Goal: Task Accomplishment & Management: Manage account settings

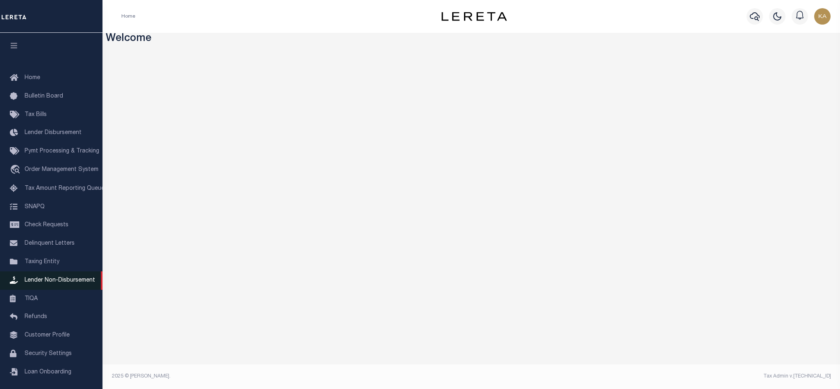
click at [47, 288] on link "Lender Non-Disbursement" at bounding box center [51, 280] width 102 height 18
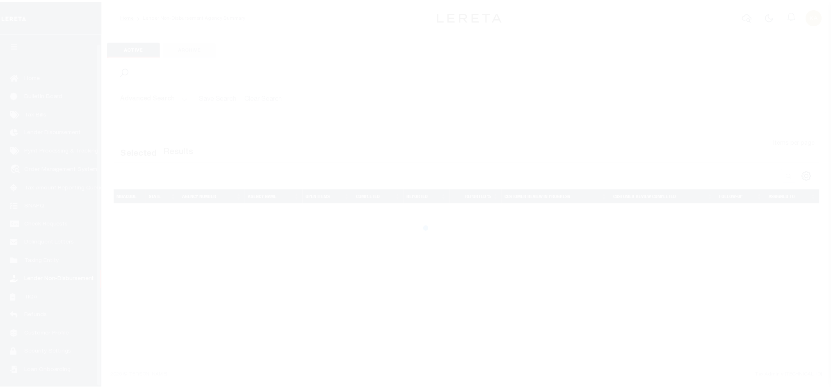
scroll to position [10, 0]
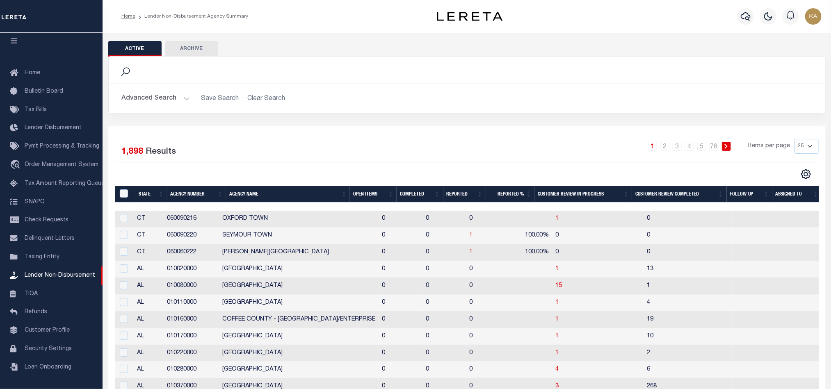
click at [350, 191] on th "Open Items" at bounding box center [373, 194] width 47 height 17
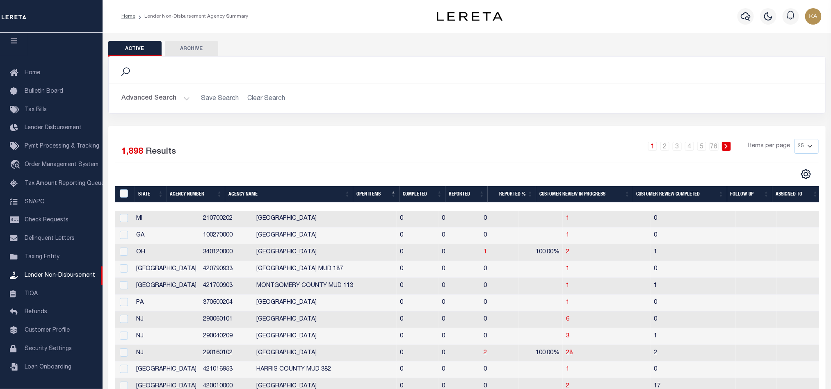
click at [368, 192] on th "Open Items" at bounding box center [376, 194] width 46 height 17
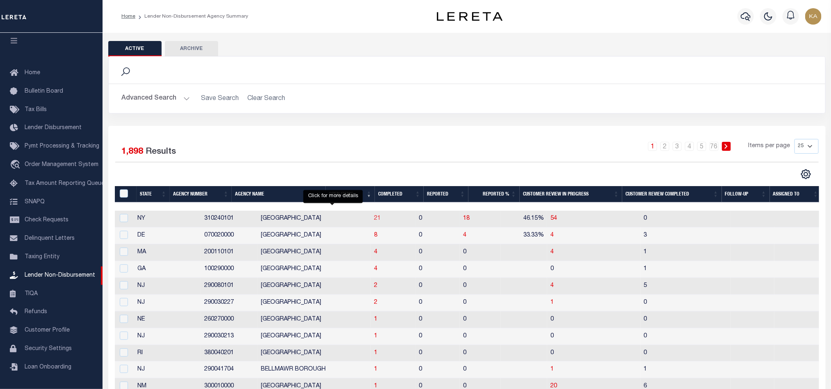
click at [374, 221] on span "21" at bounding box center [377, 219] width 7 height 6
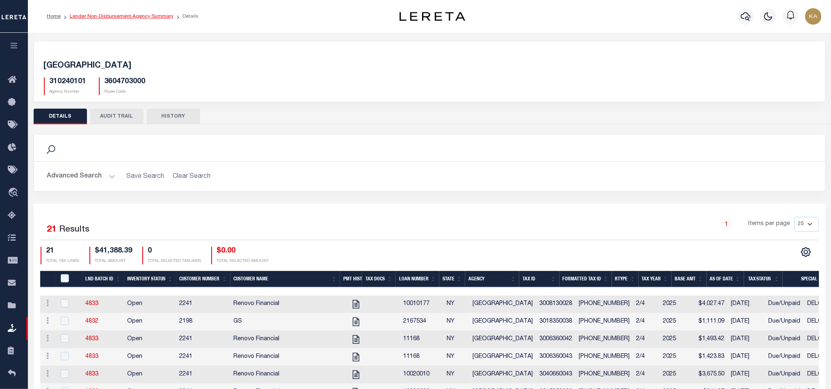
click at [94, 14] on link "Lender Non-Disbursement Agency Summary" at bounding box center [122, 16] width 104 height 5
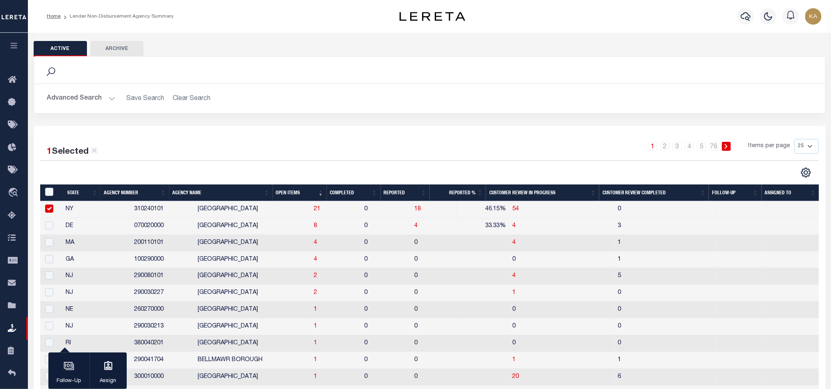
drag, startPoint x: 524, startPoint y: 146, endPoint x: 555, endPoint y: 107, distance: 49.0
click at [524, 146] on div "1 2 3 4 5 … 76 Items per page 25 50 100 200" at bounding box center [528, 149] width 580 height 21
click at [314, 208] on span "21" at bounding box center [317, 209] width 7 height 6
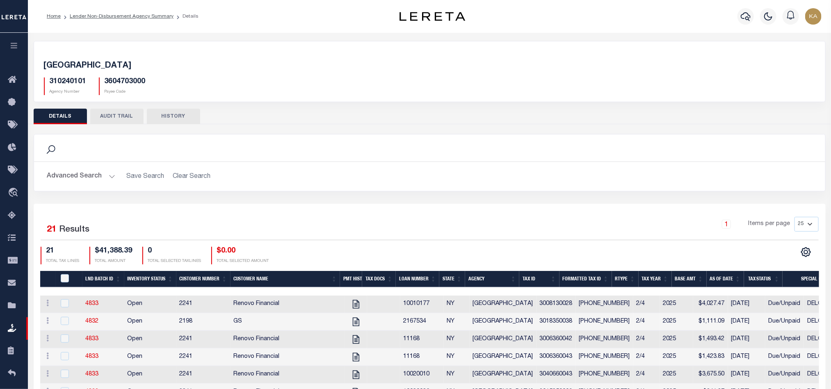
scroll to position [123, 0]
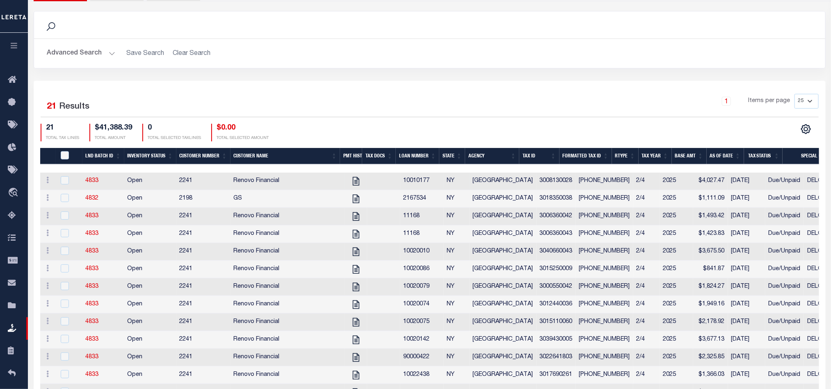
click at [182, 184] on td "2241" at bounding box center [203, 182] width 54 height 18
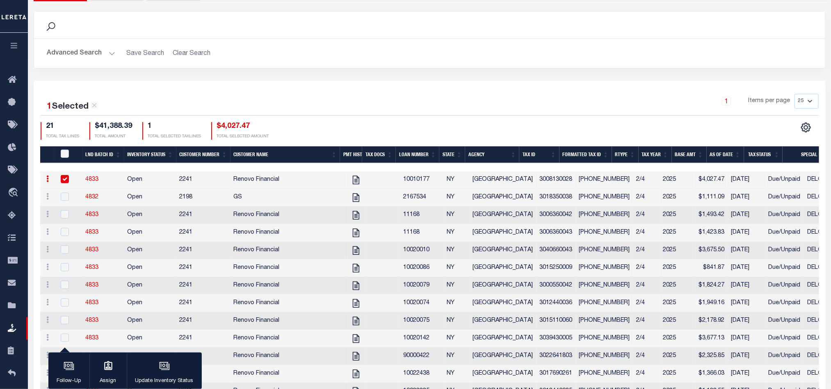
click at [182, 184] on td "2241" at bounding box center [203, 180] width 54 height 18
checkbox input "false"
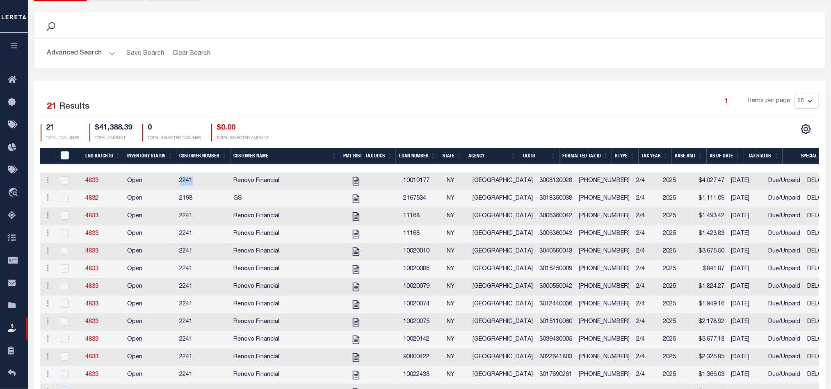
copy td "2241"
click at [9, 52] on button "button" at bounding box center [14, 47] width 28 height 28
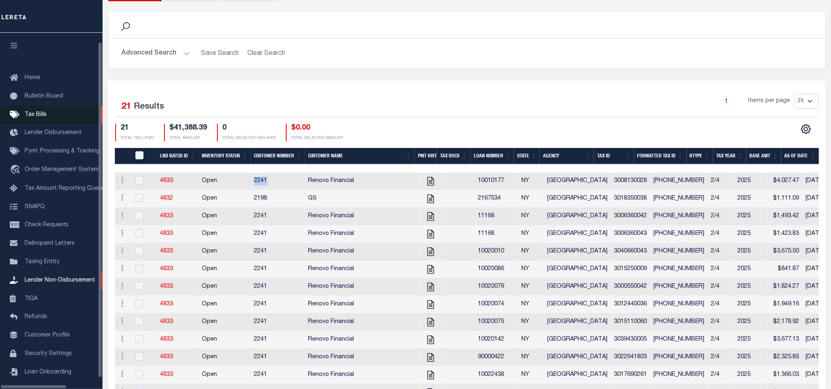
scroll to position [10, 0]
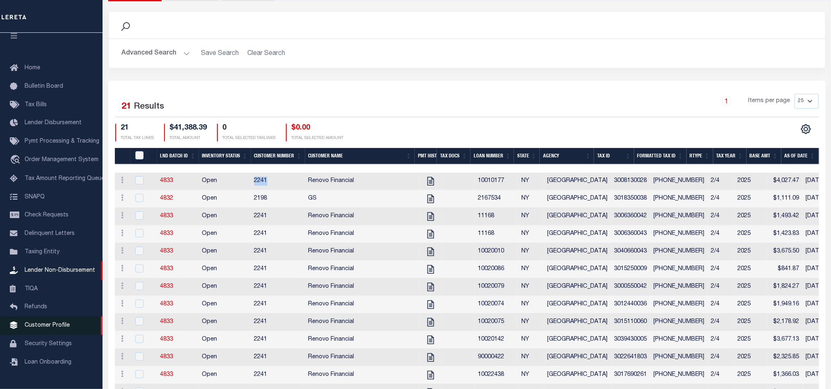
click at [50, 328] on span "Customer Profile" at bounding box center [47, 326] width 45 height 6
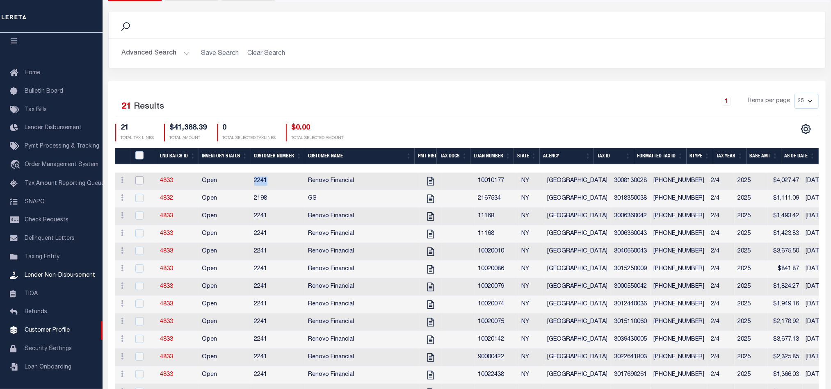
click at [142, 182] on input "checkbox" at bounding box center [139, 180] width 8 height 8
checkbox input "true"
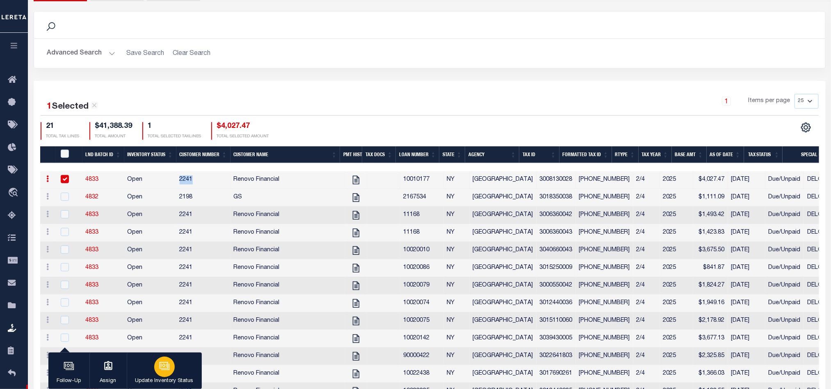
click at [173, 365] on div "button" at bounding box center [164, 367] width 20 height 20
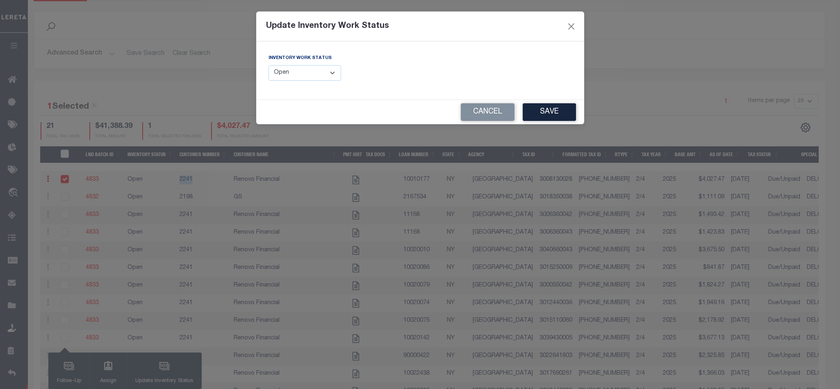
click at [293, 76] on select "--Select-- Open Completed Reported" at bounding box center [305, 73] width 73 height 16
select select "Completed"
click at [269, 66] on select "--Select-- Open Completed Reported" at bounding box center [305, 73] width 73 height 16
click at [553, 117] on button "Save" at bounding box center [549, 112] width 53 height 18
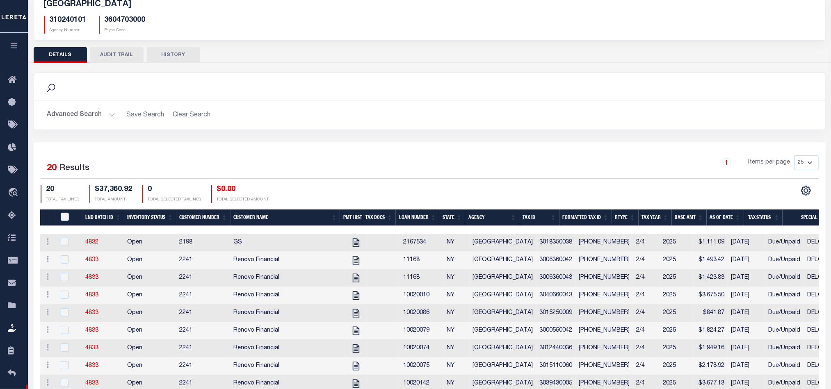
scroll to position [0, 0]
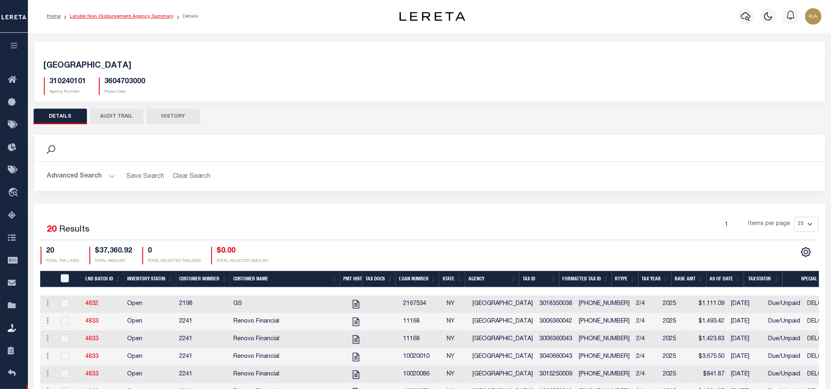
click at [122, 18] on link "Lender Non-Disbursement Agency Summary" at bounding box center [122, 16] width 104 height 5
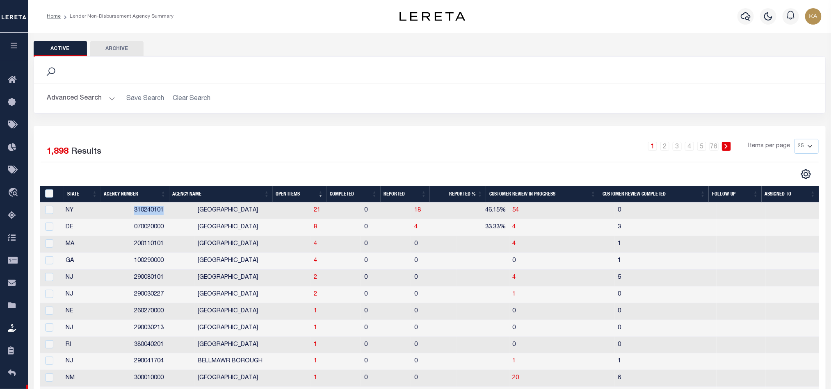
drag, startPoint x: 144, startPoint y: 214, endPoint x: 101, endPoint y: 212, distance: 43.1
click at [131, 212] on td "310240101" at bounding box center [163, 211] width 64 height 17
checkbox input "true"
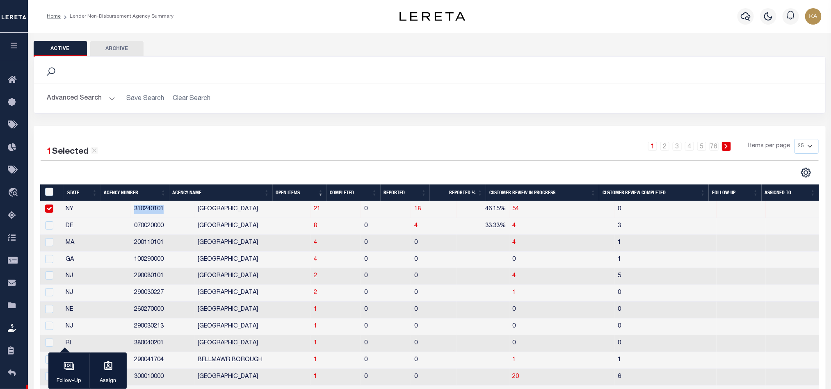
copy td "310240101"
click at [89, 100] on button "Advanced Search" at bounding box center [81, 99] width 68 height 16
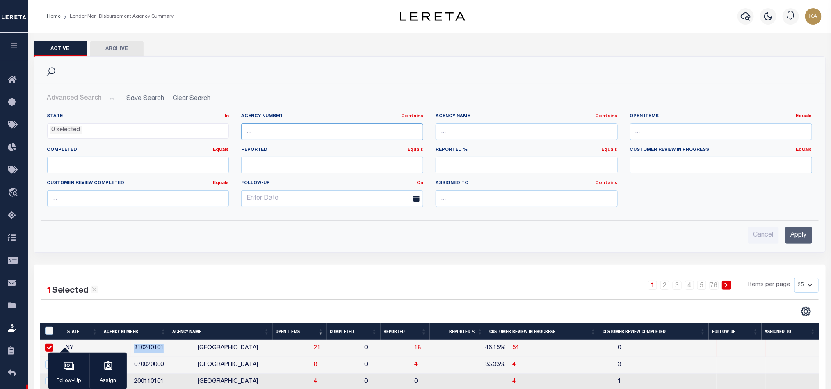
click at [261, 130] on input "text" at bounding box center [332, 131] width 182 height 17
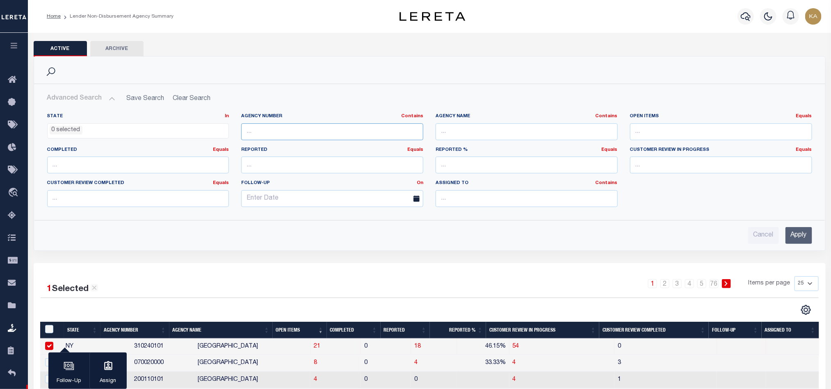
paste input "310240101"
type input "310240101"
click at [802, 233] on input "Apply" at bounding box center [798, 235] width 27 height 17
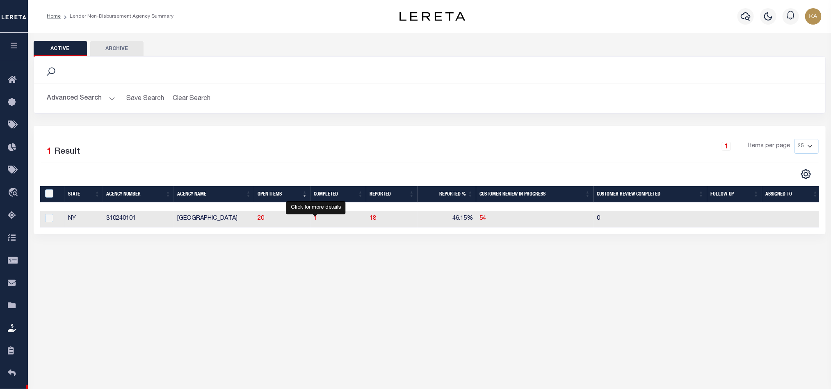
click at [316, 221] on span "1" at bounding box center [315, 219] width 3 height 6
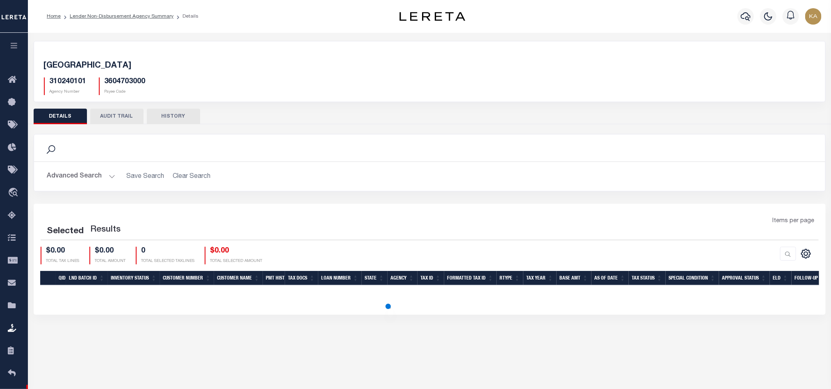
scroll to position [46, 0]
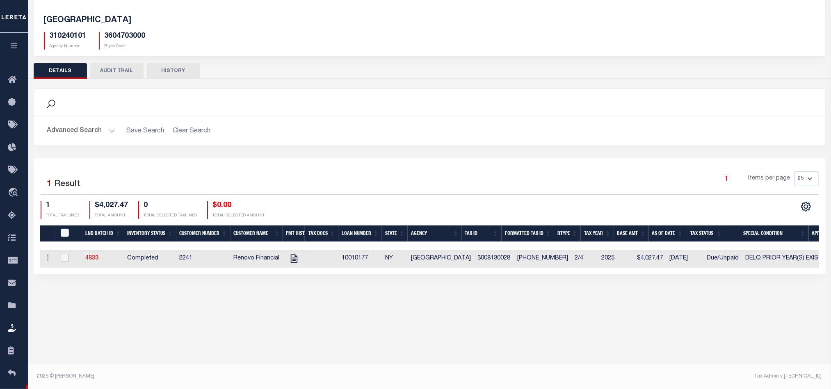
click at [64, 261] on input "checkbox" at bounding box center [65, 258] width 8 height 8
checkbox input "true"
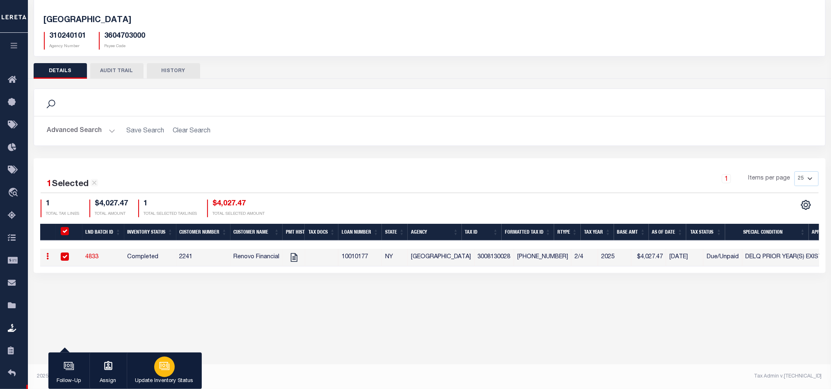
click at [164, 369] on icon "button" at bounding box center [163, 365] width 9 height 7
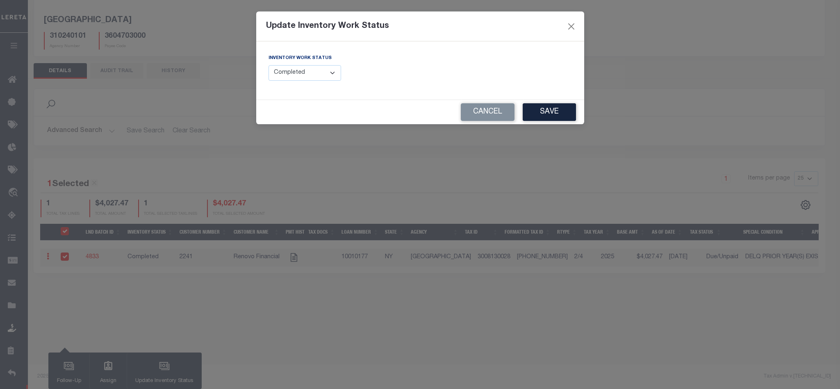
drag, startPoint x: 301, startPoint y: 73, endPoint x: 301, endPoint y: 79, distance: 5.7
click at [301, 73] on select "--Select-- Open Completed Reported" at bounding box center [305, 73] width 73 height 16
select select "Reported"
click at [269, 66] on select "--Select-- Open Completed Reported" at bounding box center [305, 73] width 73 height 16
click at [550, 115] on button "Save" at bounding box center [549, 112] width 53 height 18
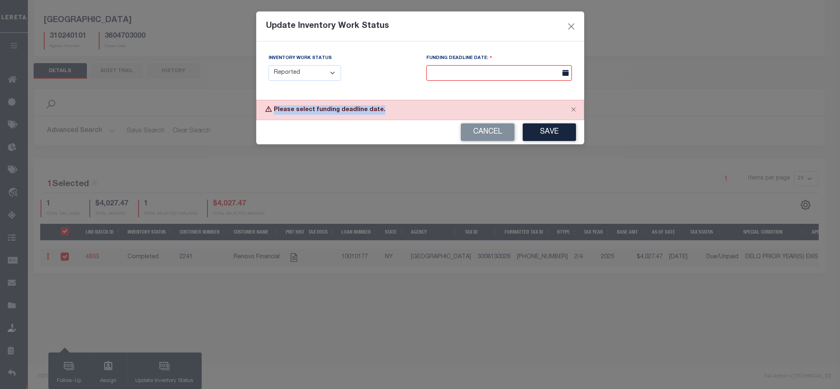
drag, startPoint x: 272, startPoint y: 109, endPoint x: 385, endPoint y: 110, distance: 112.7
click at [385, 110] on div "Please select funding deadline date." at bounding box center [420, 110] width 328 height 20
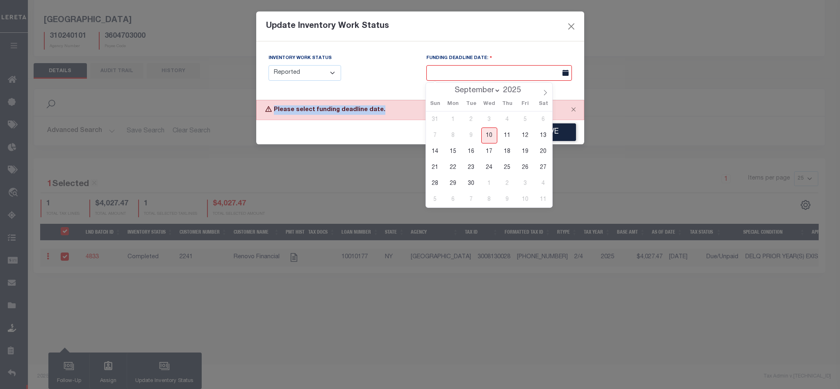
click at [497, 66] on input "text" at bounding box center [499, 73] width 146 height 16
click at [451, 154] on span "15" at bounding box center [453, 151] width 16 height 16
type input "[DATE]"
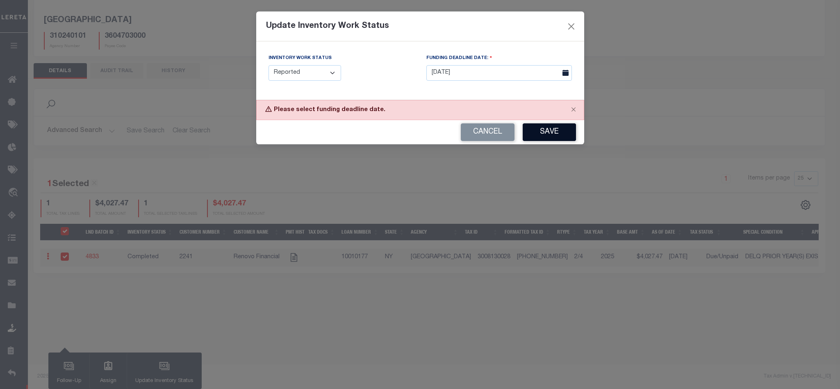
click at [550, 135] on button "Save" at bounding box center [549, 132] width 53 height 18
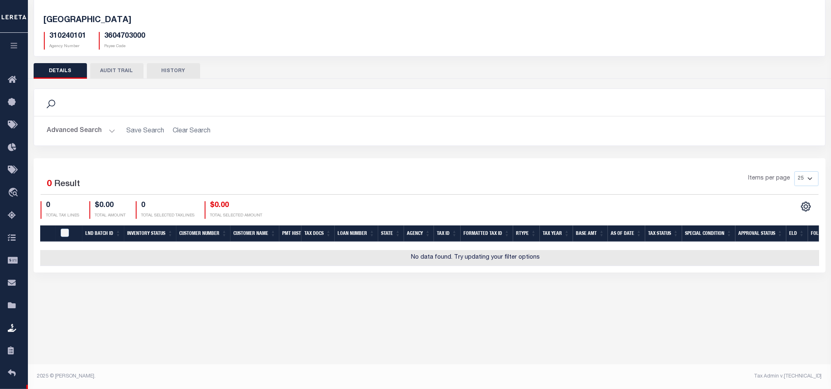
scroll to position [0, 0]
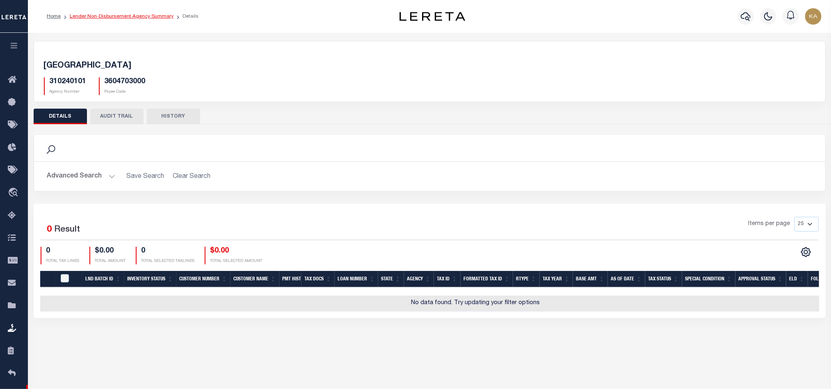
click at [141, 15] on link "Lender Non-Disbursement Agency Summary" at bounding box center [122, 16] width 104 height 5
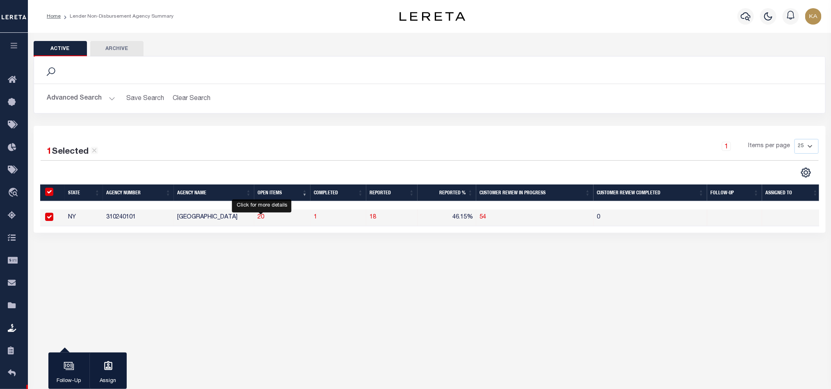
click at [262, 219] on span "20" at bounding box center [260, 217] width 7 height 6
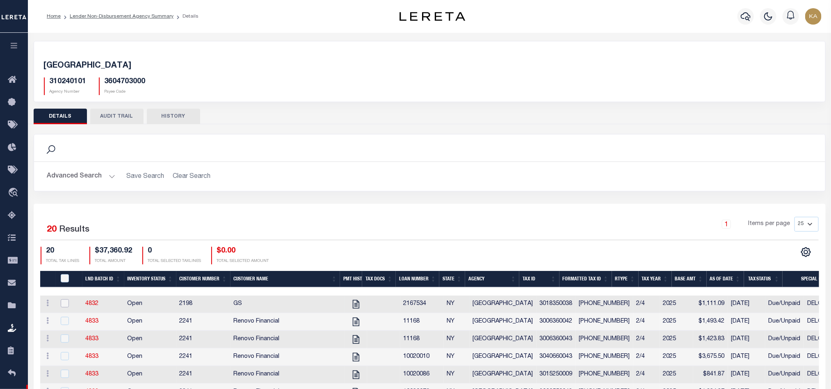
click at [64, 307] on input "checkbox" at bounding box center [65, 303] width 8 height 8
checkbox input "true"
checkbox input "false"
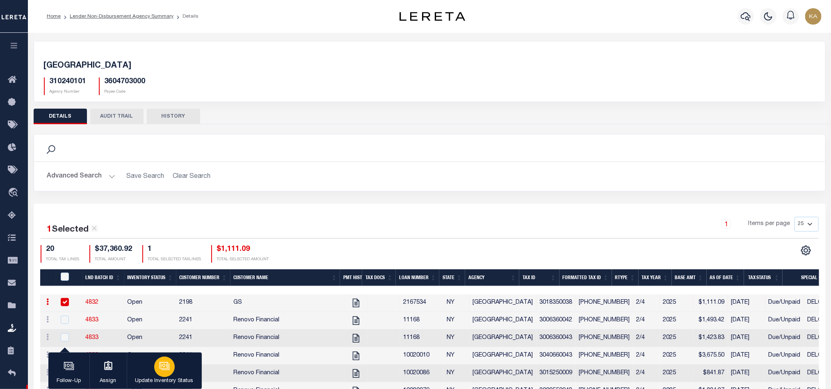
click at [164, 369] on icon "button" at bounding box center [163, 365] width 9 height 7
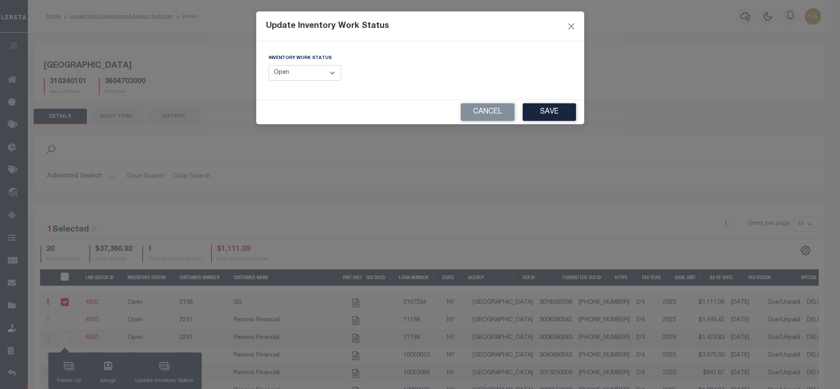
click at [299, 68] on select "--Select-- Open Completed Reported" at bounding box center [305, 73] width 73 height 16
select select "Completed"
click at [269, 66] on select "--Select-- Open Completed Reported" at bounding box center [305, 73] width 73 height 16
click at [546, 112] on button "Save" at bounding box center [549, 112] width 53 height 18
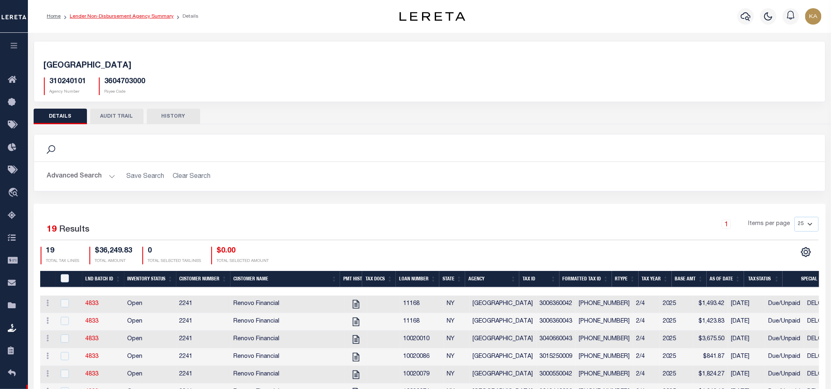
click at [132, 17] on link "Lender Non-Disbursement Agency Summary" at bounding box center [122, 16] width 104 height 5
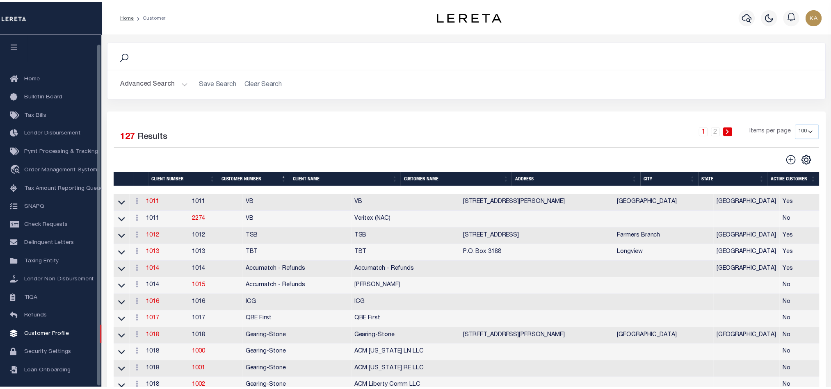
scroll to position [10, 0]
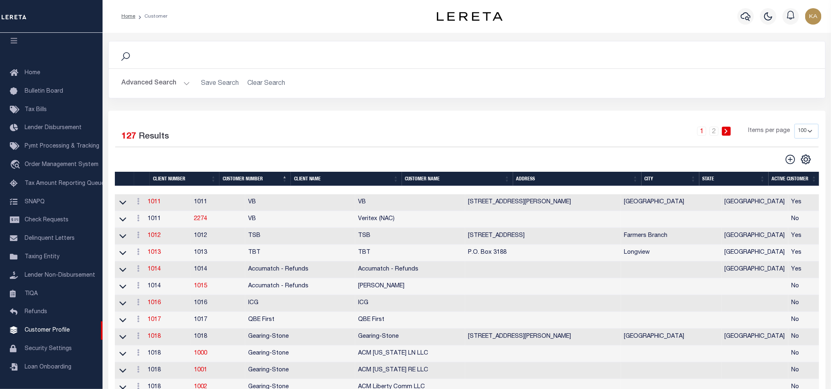
click at [138, 52] on div "Search" at bounding box center [466, 55] width 703 height 14
click at [152, 85] on button "Advanced Search" at bounding box center [156, 83] width 68 height 16
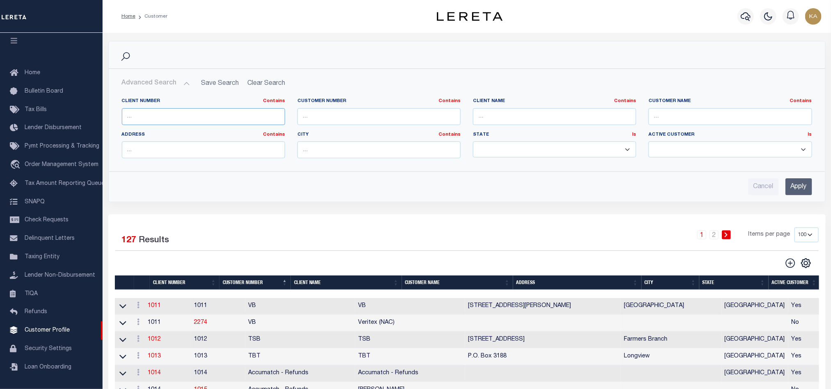
click at [207, 116] on input "text" at bounding box center [203, 116] width 163 height 17
type input "2241"
click at [804, 179] on div "Cancel Apply" at bounding box center [466, 183] width 703 height 23
click at [801, 180] on input "Apply" at bounding box center [798, 186] width 27 height 17
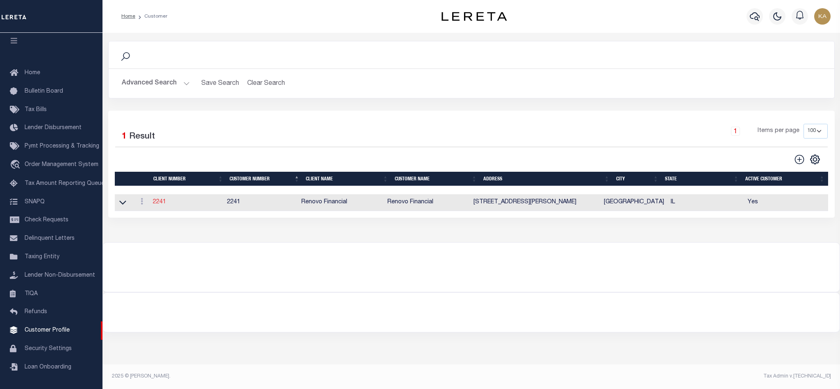
click at [159, 205] on link "2241" at bounding box center [159, 202] width 13 height 6
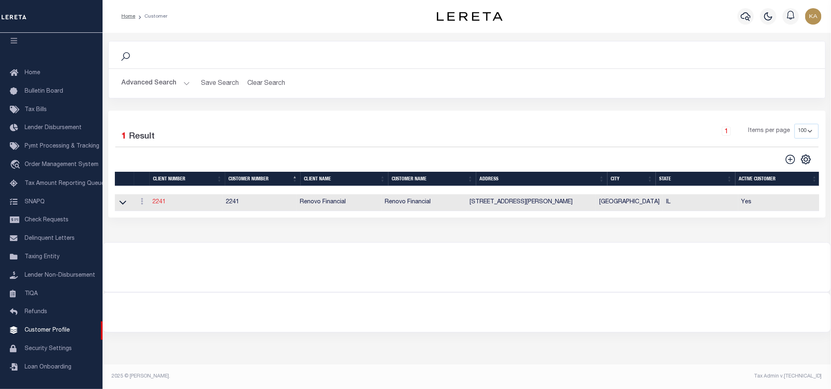
select select
type input "Renovo Financial"
type input "2241"
type input "Renovo Financial"
type input "Steven"
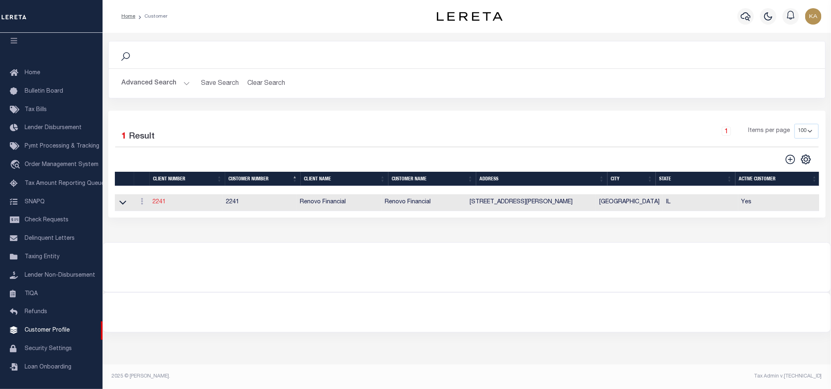
type input "Klemp"
select select "Mixed Portfolio"
type input "Tiffany Stringfellow"
type input "Barbara Kendrick"
type input "Debbie Vecellio"
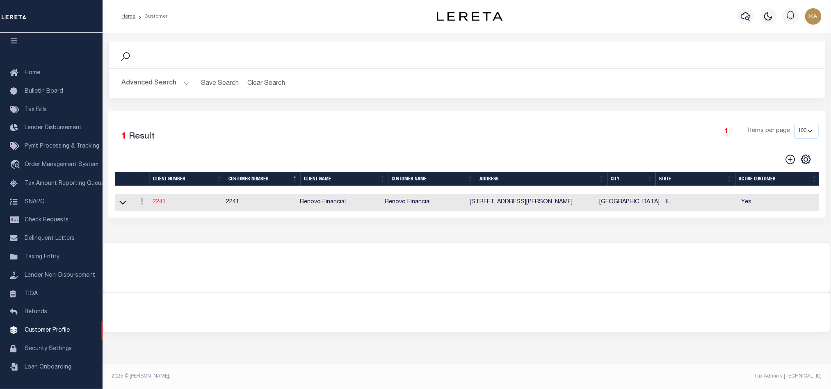
checkbox input "true"
select select
type textarea "$1.10 monthly tracking fee per parcel per month for Refi Parcel in excess of 5 …"
type input "90"
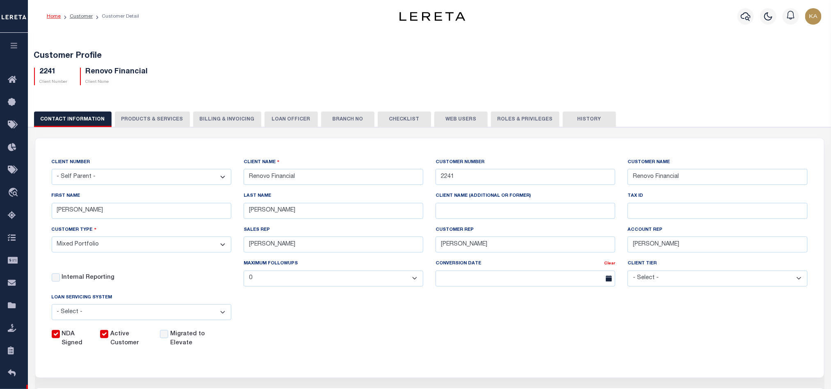
click at [129, 118] on button "PRODUCTS & SERVICES" at bounding box center [152, 120] width 75 height 16
select select "STX"
radio input "true"
checkbox input "true"
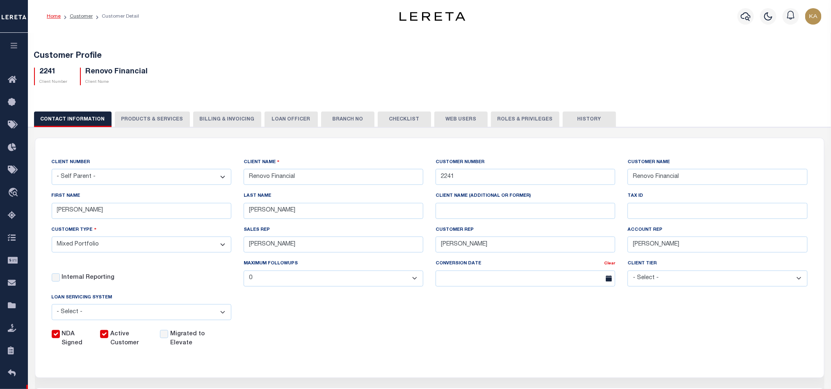
checkbox input "true"
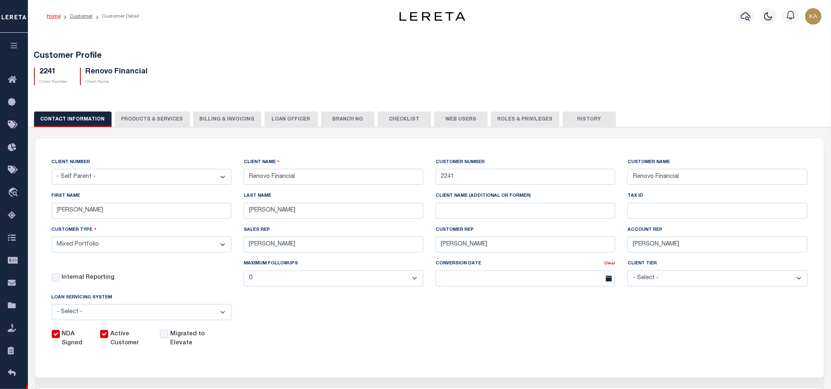
checkbox input "true"
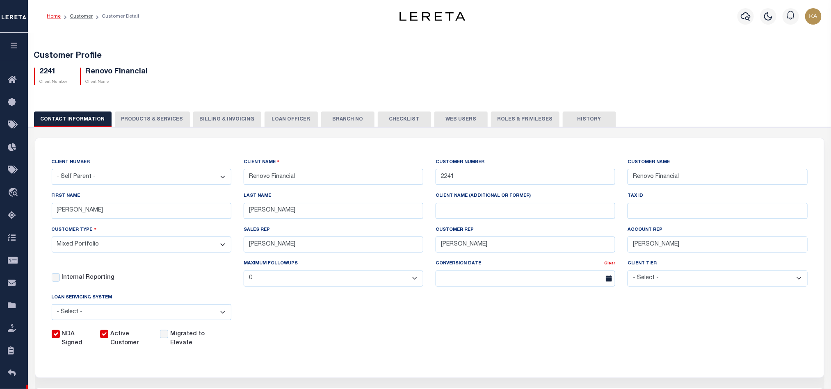
checkbox input "true"
type textarea "$1.10 monthly tracking fee per parcel per month for Refi Parcel in excess of 5 …"
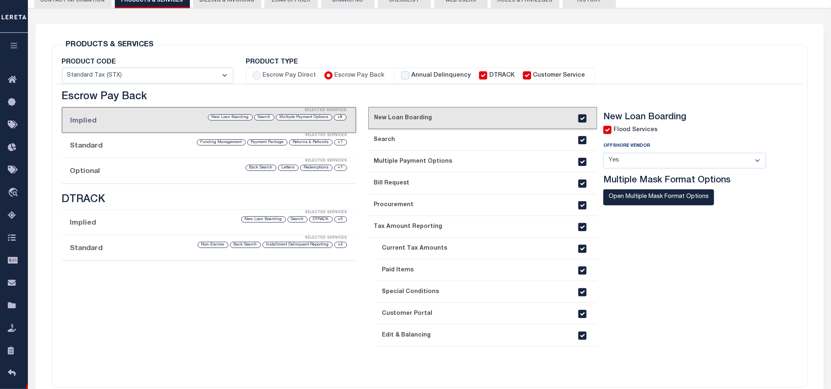
scroll to position [184, 0]
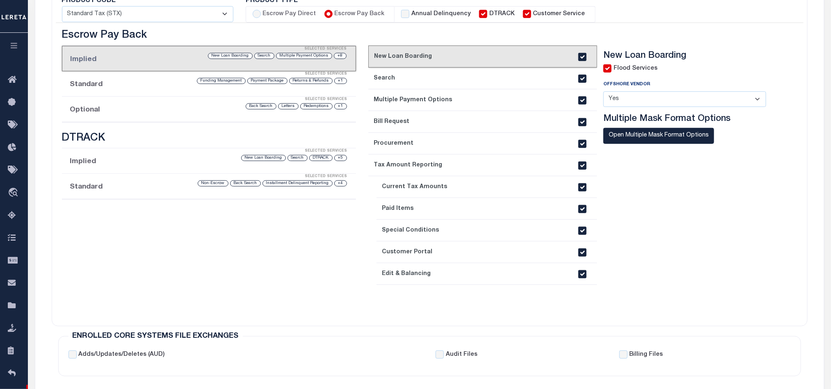
click at [141, 84] on div "+1 Returns & Refunds Payment Package Funding Management" at bounding box center [243, 81] width 208 height 8
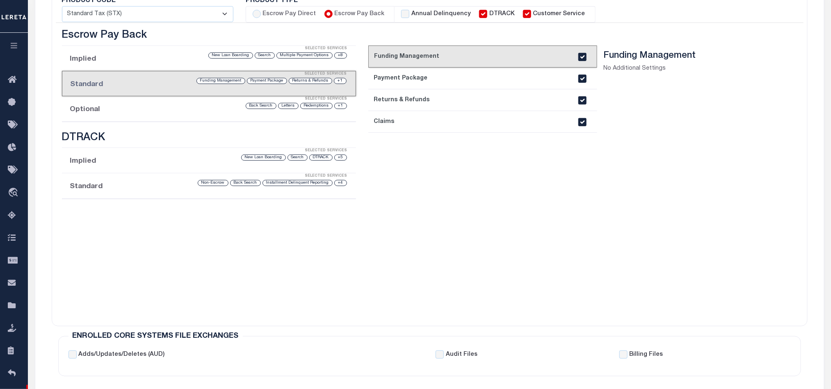
click at [128, 107] on div "Selected Services" at bounding box center [217, 99] width 294 height 16
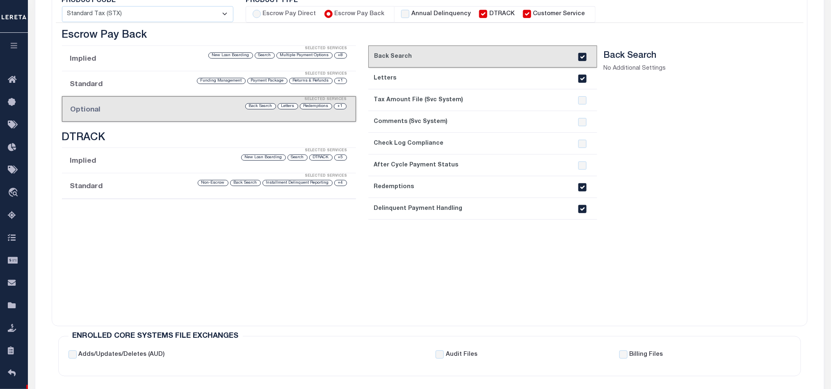
click at [455, 209] on link "8. Delinquent Payment Handling" at bounding box center [482, 209] width 229 height 22
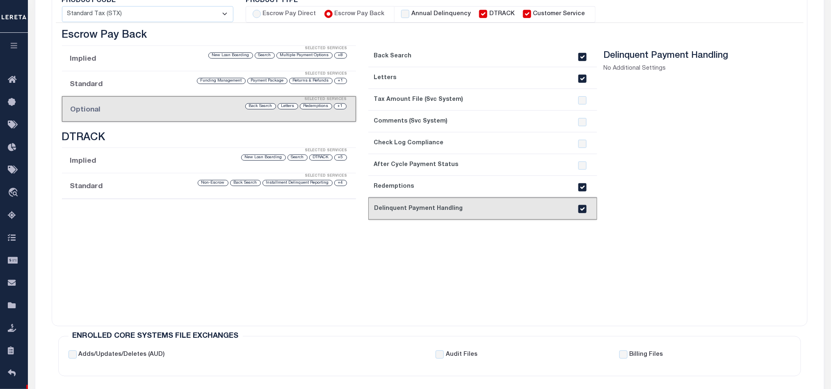
scroll to position [123, 0]
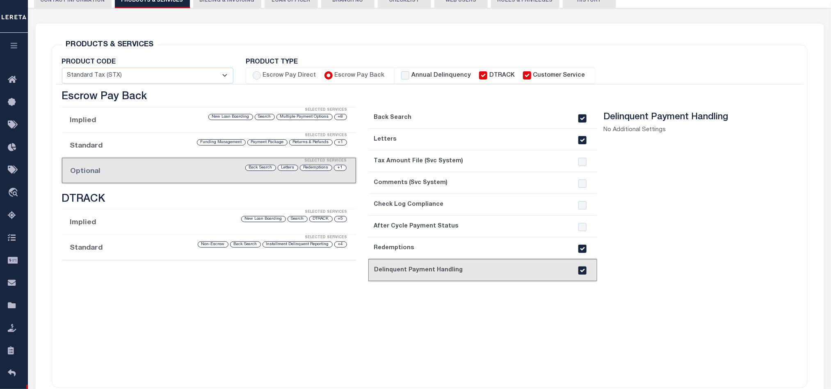
click at [581, 270] on input "checkbox" at bounding box center [582, 270] width 8 height 8
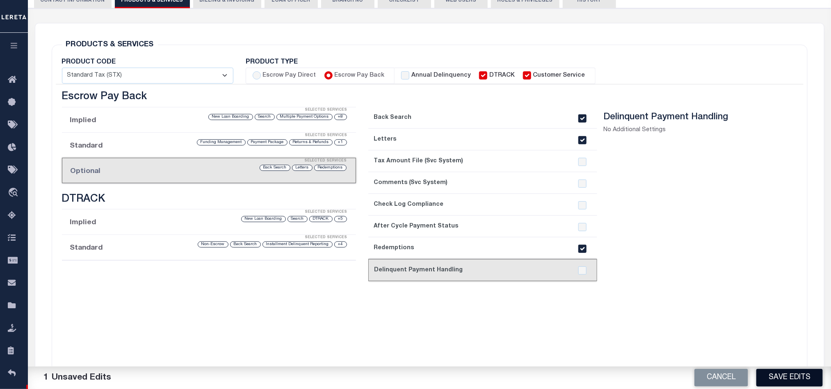
click at [781, 373] on button "Save Edits" at bounding box center [789, 378] width 66 height 18
click at [564, 342] on div "1. Back Search 2. Letters 3. Tax Amount File (Svc System) 4. Comments (Svc Syst…" at bounding box center [482, 242] width 229 height 271
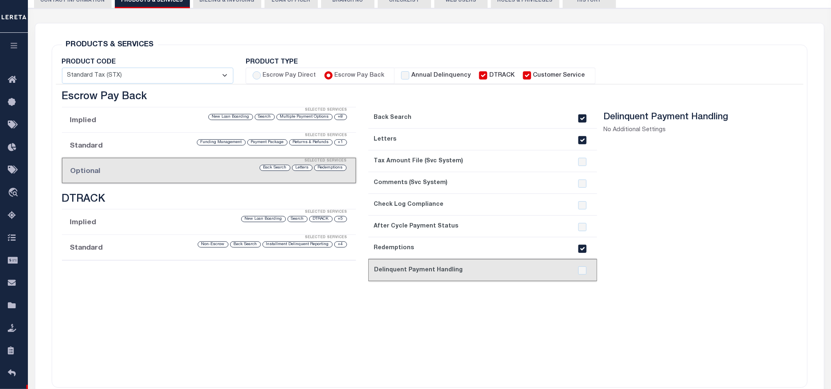
click at [593, 323] on div "1. Back Search 2. Letters 3. Tax Amount File (Svc System) 4. Comments (Svc Syst…" at bounding box center [482, 242] width 229 height 271
click at [576, 334] on div "1. Back Search 2. Letters 3. Tax Amount File (Svc System) 4. Comments (Svc Syst…" at bounding box center [482, 242] width 229 height 271
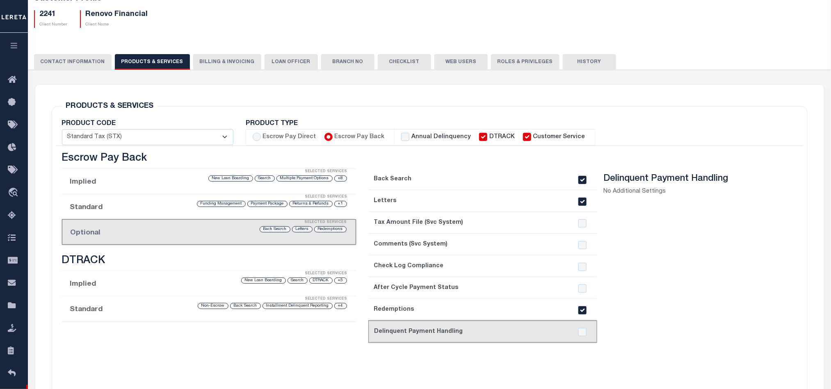
scroll to position [184, 0]
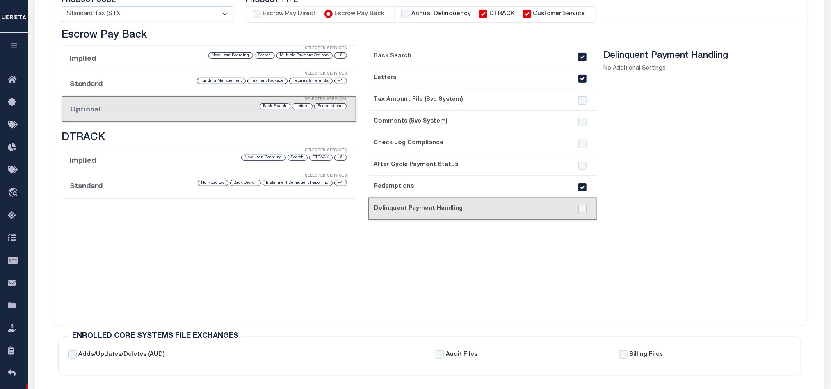
click at [583, 208] on input "checkbox" at bounding box center [582, 209] width 8 height 8
checkbox input "true"
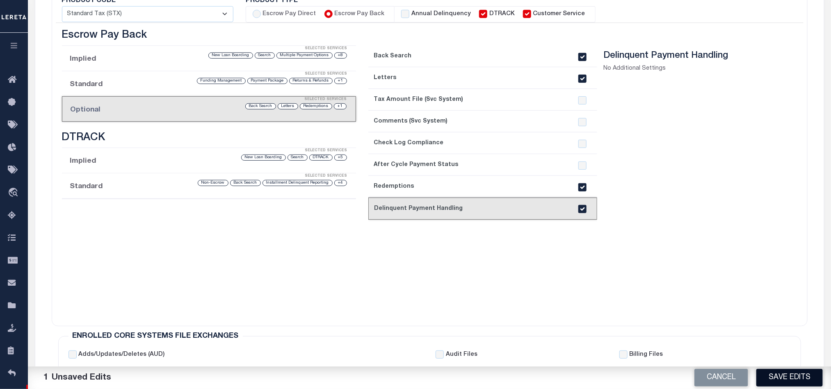
click at [799, 377] on button "Save Edits" at bounding box center [789, 378] width 66 height 18
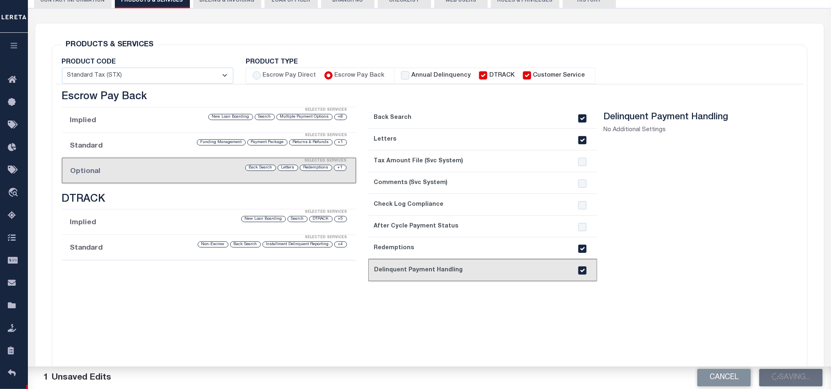
scroll to position [61, 0]
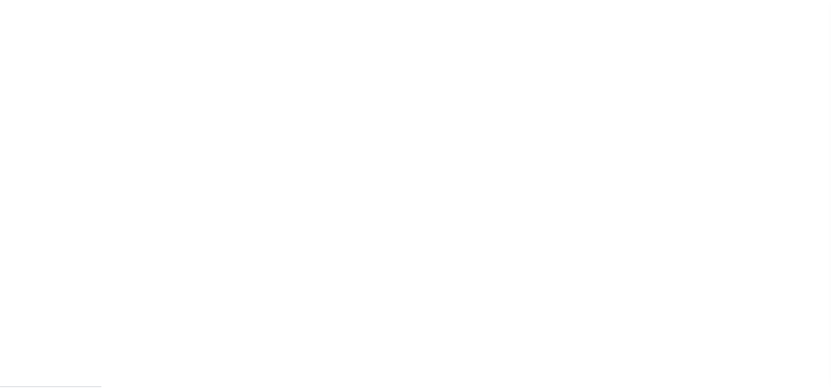
scroll to position [10, 0]
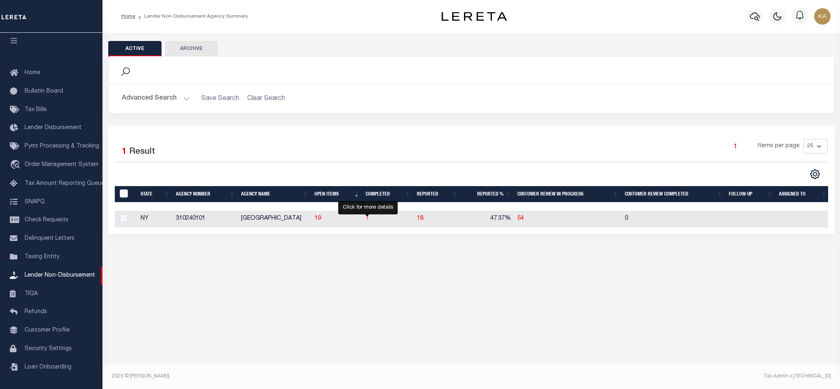
click at [367, 219] on span "1" at bounding box center [367, 219] width 3 height 6
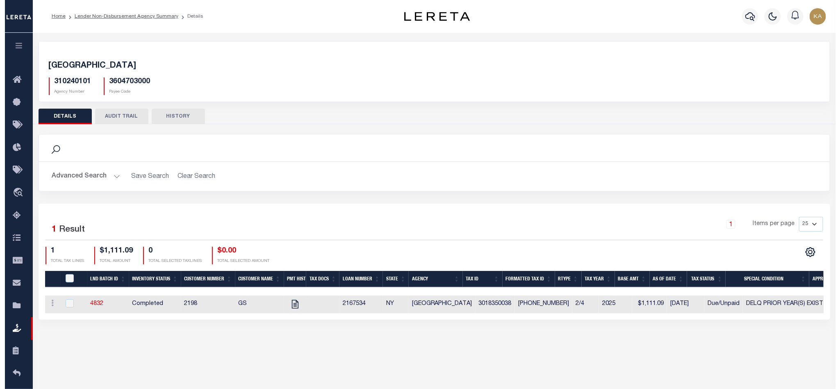
scroll to position [46, 0]
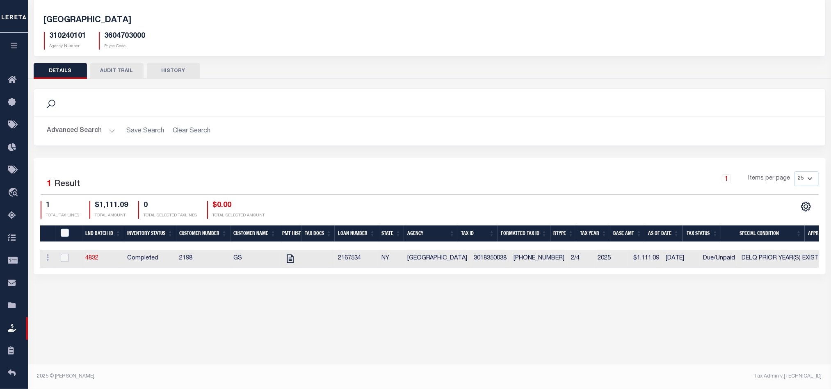
click at [66, 262] on input "checkbox" at bounding box center [65, 258] width 8 height 8
checkbox input "true"
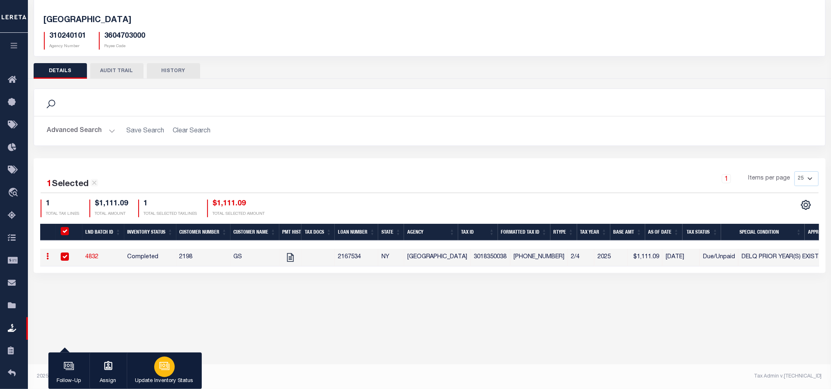
click at [173, 372] on div "button" at bounding box center [164, 367] width 20 height 20
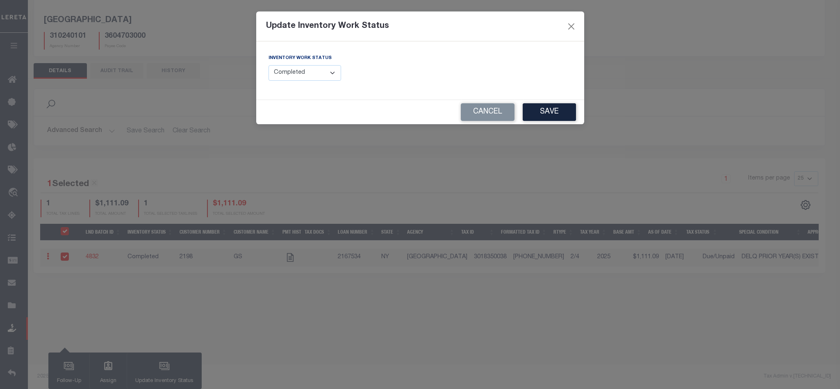
click at [324, 81] on select "--Select-- Open Completed Reported" at bounding box center [305, 73] width 73 height 16
select select "Reported"
click at [269, 66] on select "--Select-- Open Completed Reported" at bounding box center [305, 73] width 73 height 16
click at [548, 112] on button "Save" at bounding box center [549, 112] width 53 height 18
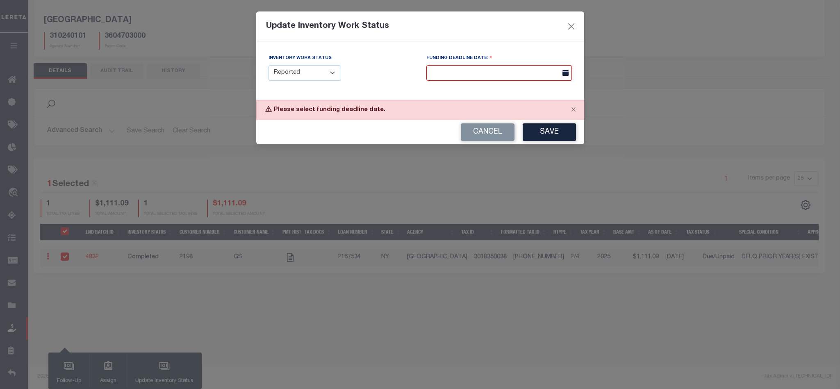
drag, startPoint x: 565, startPoint y: 326, endPoint x: 565, endPoint y: 320, distance: 6.1
click at [565, 326] on div "Update Inventory Work Status Inventory Work Status --Select-- Open Completed Re…" at bounding box center [420, 194] width 840 height 389
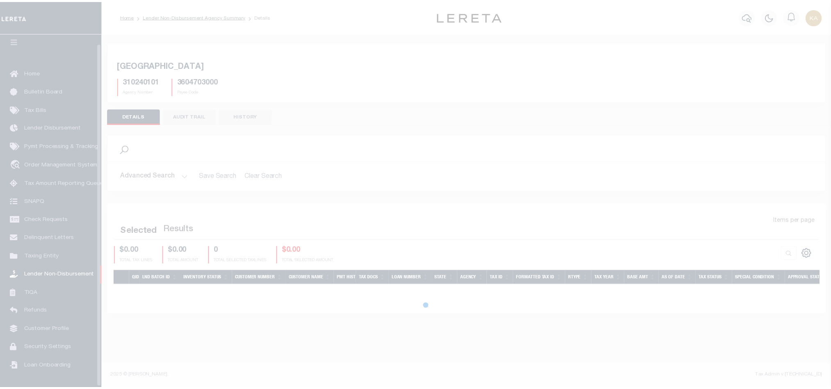
scroll to position [10, 0]
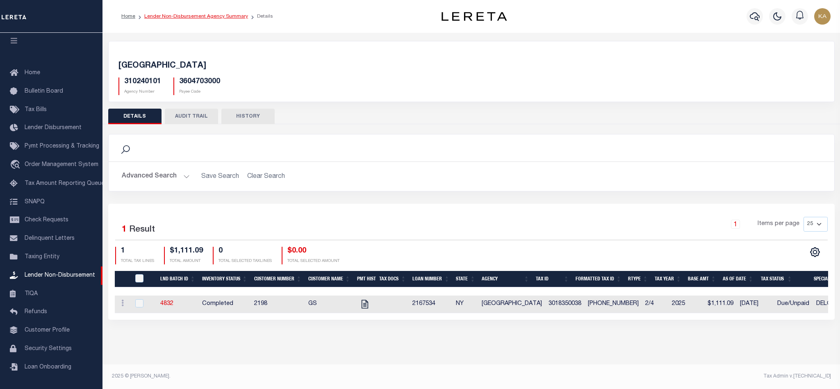
click at [189, 15] on link "Lender Non-Disbursement Agency Summary" at bounding box center [196, 16] width 104 height 5
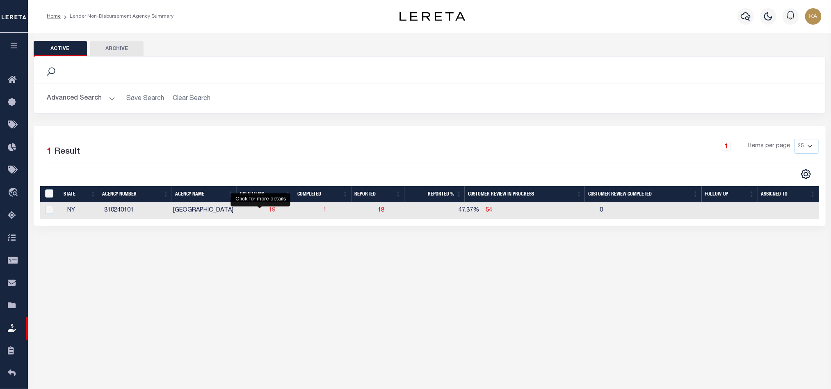
click at [269, 209] on span "19" at bounding box center [272, 210] width 7 height 6
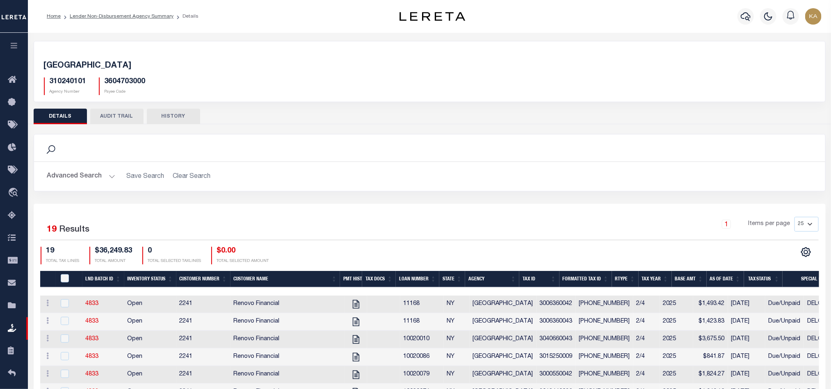
click at [579, 184] on h2 "Advanced Search Save Search Clear Search" at bounding box center [430, 177] width 778 height 16
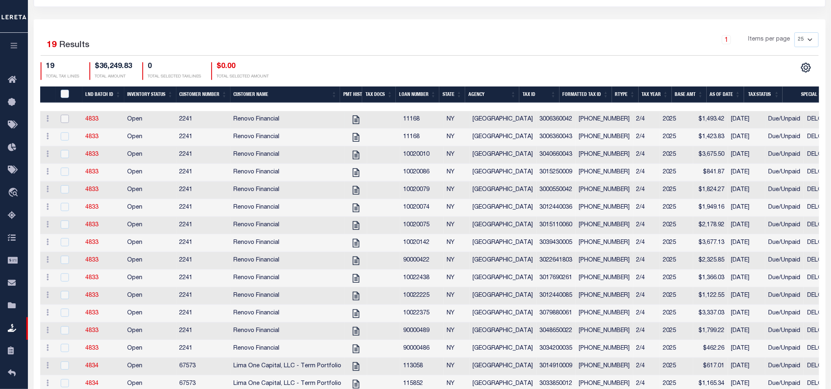
click at [65, 121] on input "checkbox" at bounding box center [65, 119] width 8 height 8
checkbox input "true"
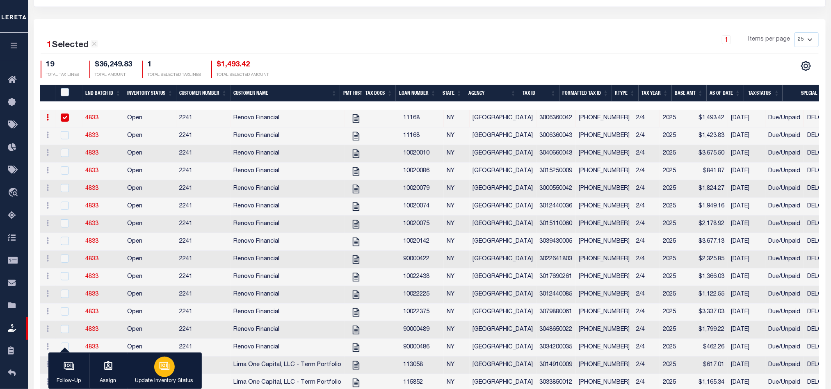
click at [177, 374] on button "Update Inventory Status" at bounding box center [164, 371] width 75 height 37
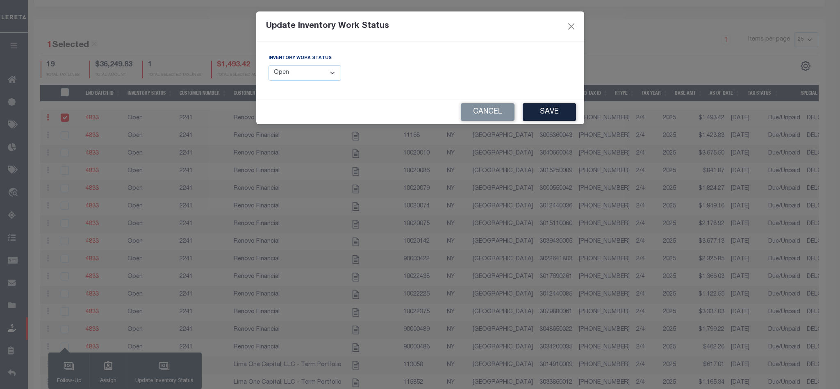
click at [319, 80] on select "--Select-- Open Completed Reported" at bounding box center [305, 73] width 73 height 16
select select "Completed"
click at [269, 66] on select "--Select-- Open Completed Reported" at bounding box center [305, 73] width 73 height 16
click at [549, 117] on button "Save" at bounding box center [549, 112] width 53 height 18
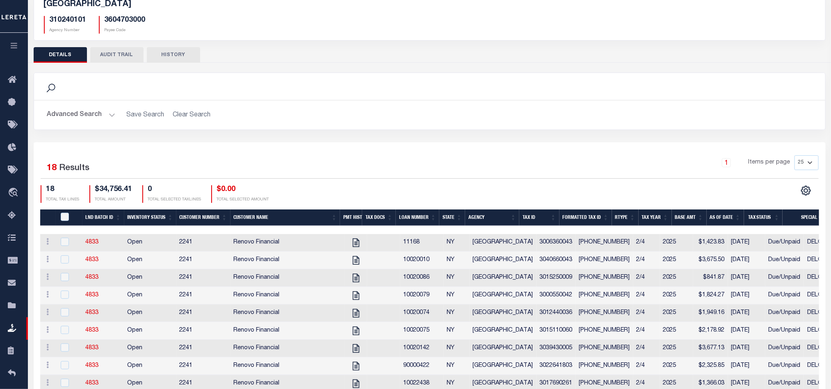
scroll to position [0, 0]
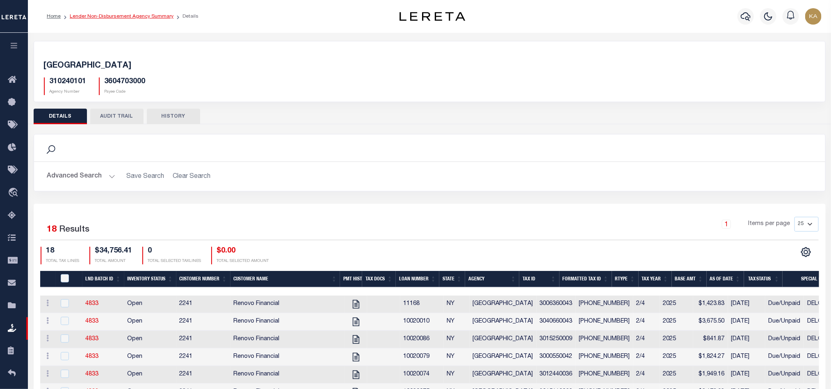
click at [118, 16] on link "Lender Non-Disbursement Agency Summary" at bounding box center [122, 16] width 104 height 5
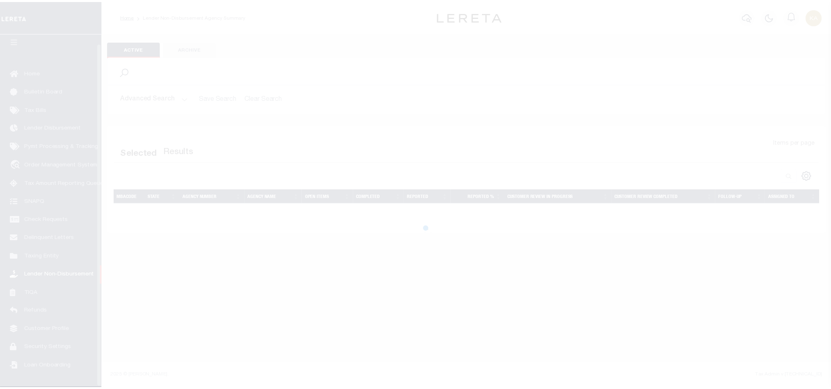
scroll to position [10, 0]
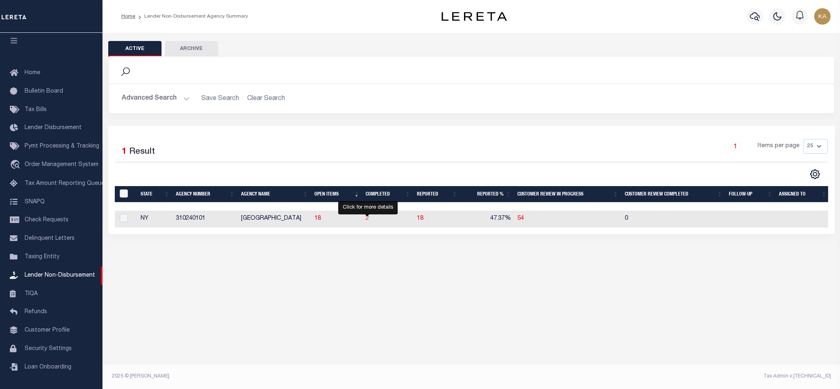
click at [368, 221] on span "2" at bounding box center [367, 219] width 3 height 6
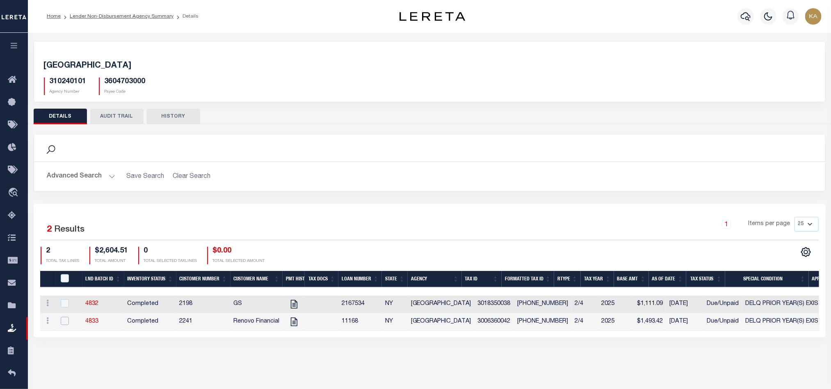
click at [67, 321] on input "checkbox" at bounding box center [65, 321] width 8 height 8
checkbox input "true"
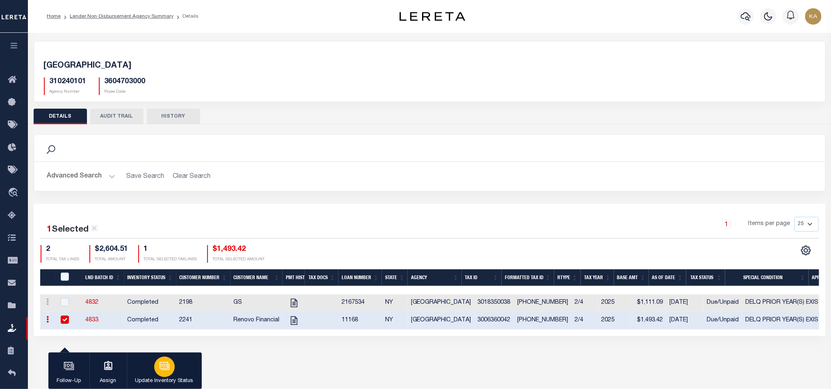
click at [167, 373] on div "button" at bounding box center [164, 367] width 20 height 20
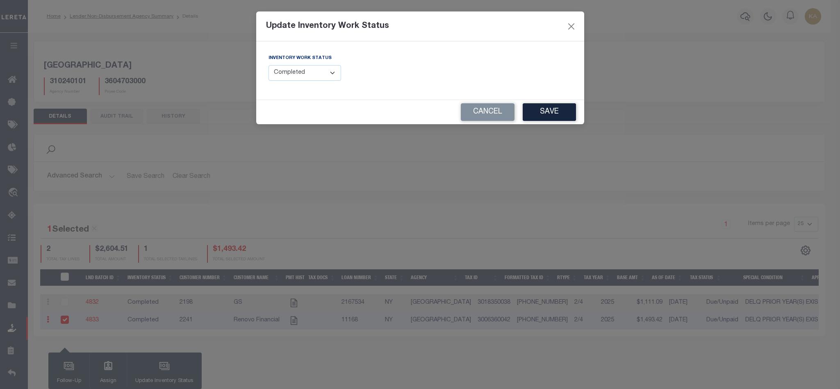
click at [324, 74] on select "--Select-- Open Completed Reported" at bounding box center [305, 73] width 73 height 16
select select "Reported"
click at [269, 66] on select "--Select-- Open Completed Reported" at bounding box center [305, 73] width 73 height 16
click at [537, 116] on button "Save" at bounding box center [549, 112] width 53 height 18
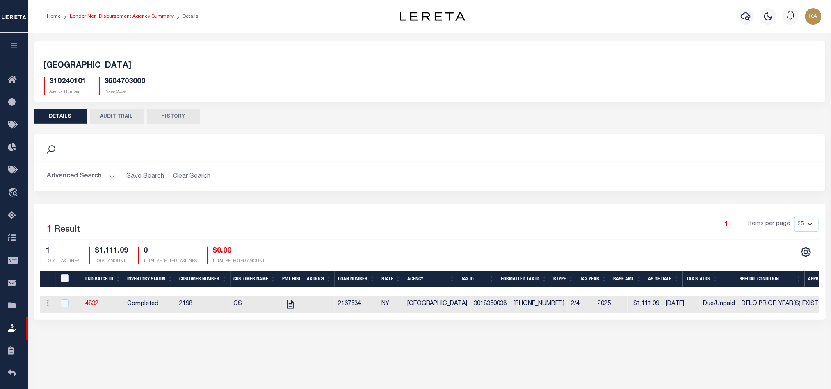
click at [130, 15] on link "Lender Non-Disbursement Agency Summary" at bounding box center [122, 16] width 104 height 5
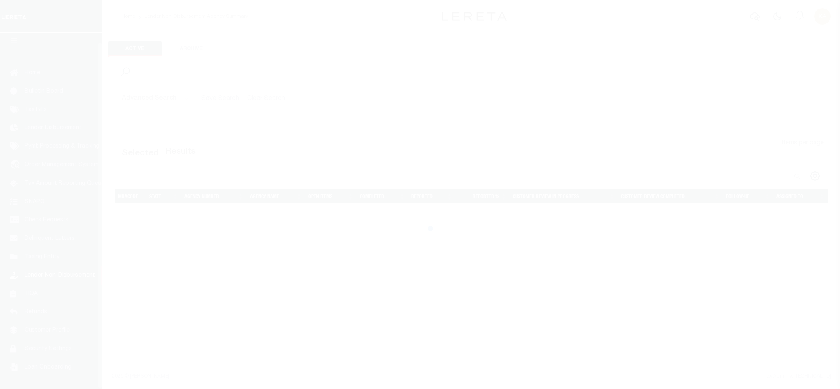
scroll to position [10, 0]
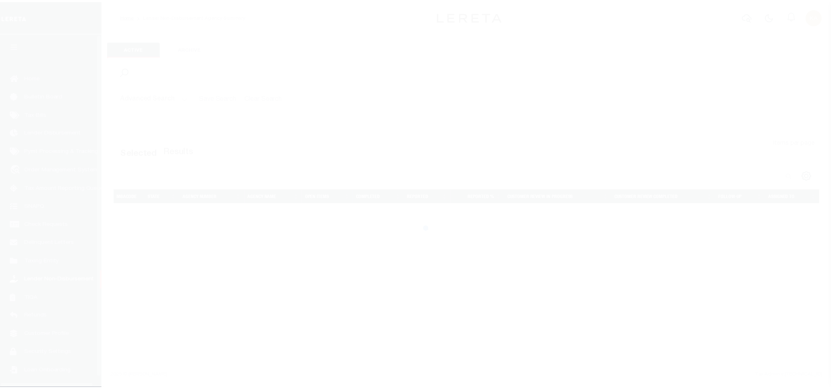
scroll to position [10, 0]
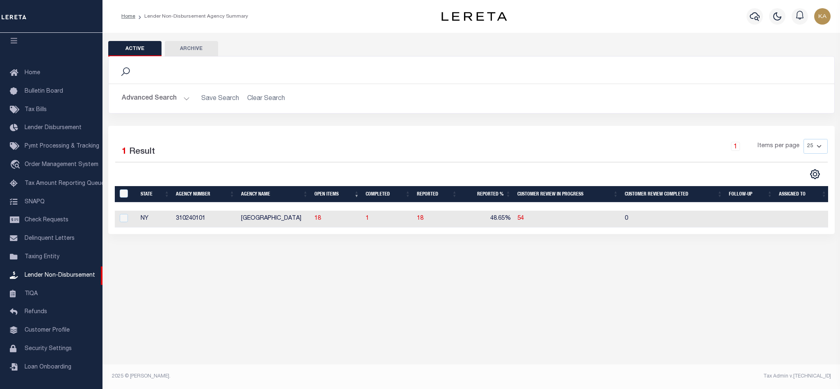
click at [658, 301] on div "Active Archive Search Advanced Search Save Search Clear Search In In AK AL AR AZ" at bounding box center [471, 208] width 738 height 350
click at [316, 220] on span "18" at bounding box center [317, 219] width 7 height 6
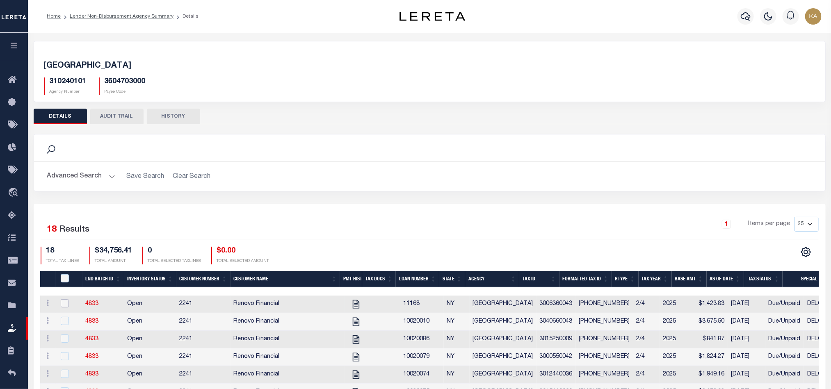
click at [62, 306] on input "checkbox" at bounding box center [65, 303] width 8 height 8
checkbox input "true"
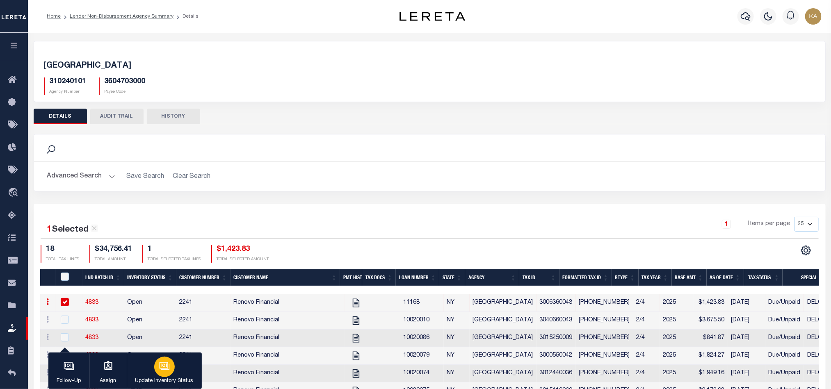
click at [158, 377] on p "Update Inventory Status" at bounding box center [164, 381] width 58 height 8
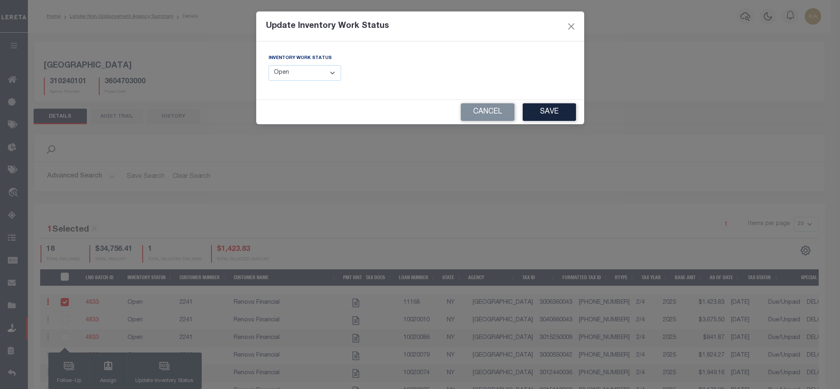
click at [310, 73] on select "--Select-- Open Completed Reported" at bounding box center [305, 73] width 73 height 16
select select "Completed"
click at [269, 66] on select "--Select-- Open Completed Reported" at bounding box center [305, 73] width 73 height 16
click at [546, 116] on button "Save" at bounding box center [549, 112] width 53 height 18
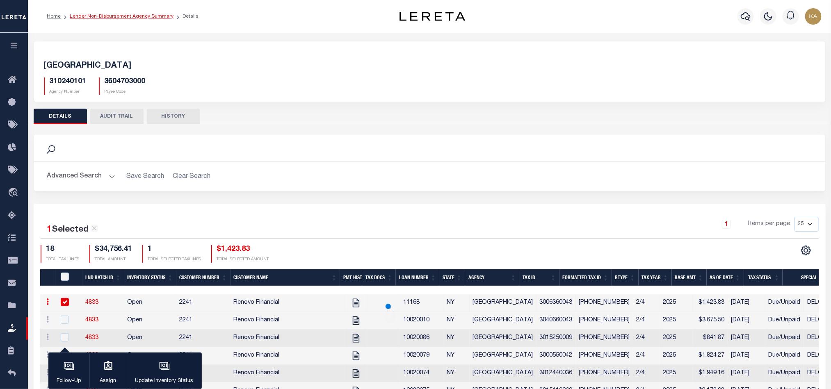
click at [127, 16] on link "Lender Non-Disbursement Agency Summary" at bounding box center [122, 16] width 104 height 5
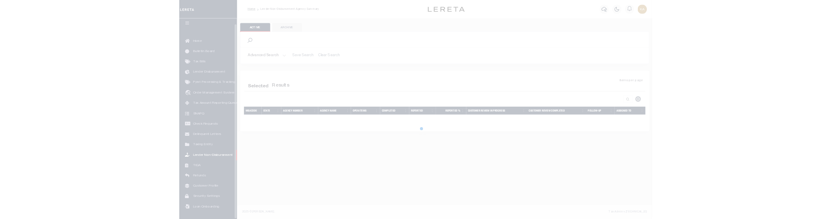
scroll to position [10, 0]
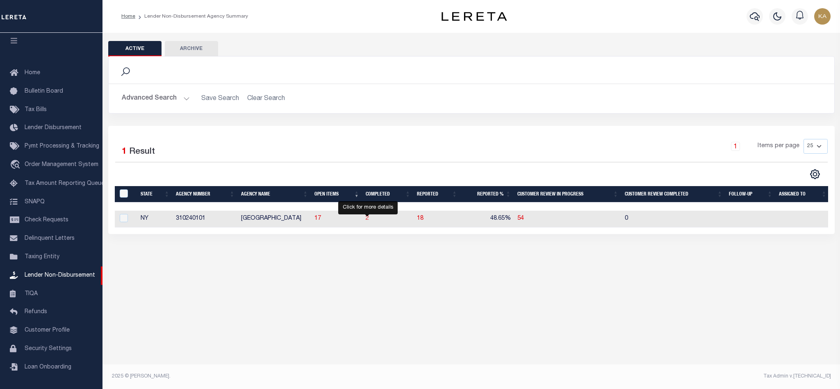
click at [367, 221] on span "2" at bounding box center [367, 219] width 3 height 6
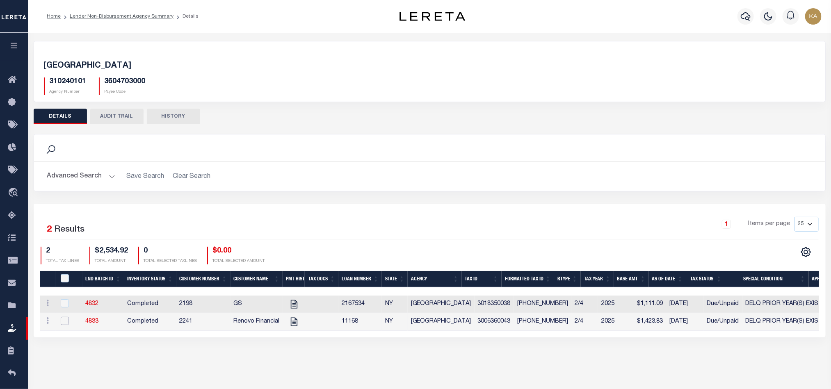
click at [66, 324] on input "checkbox" at bounding box center [65, 321] width 8 height 8
checkbox input "true"
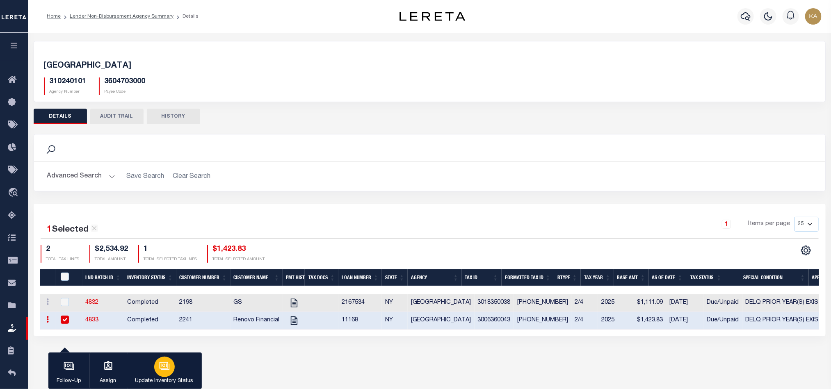
click at [157, 373] on div "button" at bounding box center [164, 367] width 20 height 20
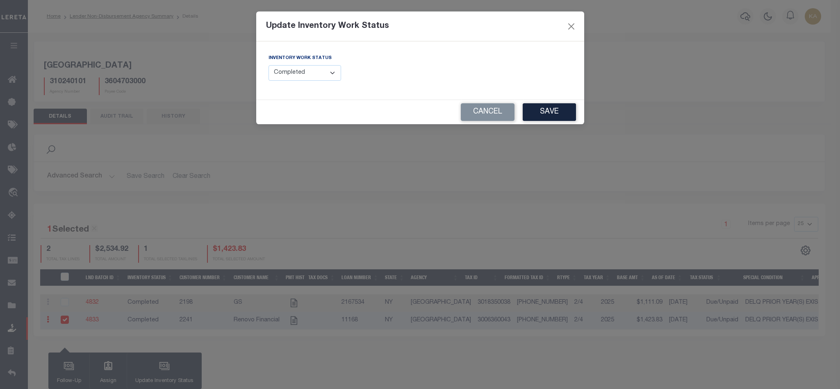
click at [305, 75] on select "--Select-- Open Completed Reported" at bounding box center [305, 73] width 73 height 16
select select "Reported"
click at [269, 66] on select "--Select-- Open Completed Reported" at bounding box center [305, 73] width 73 height 16
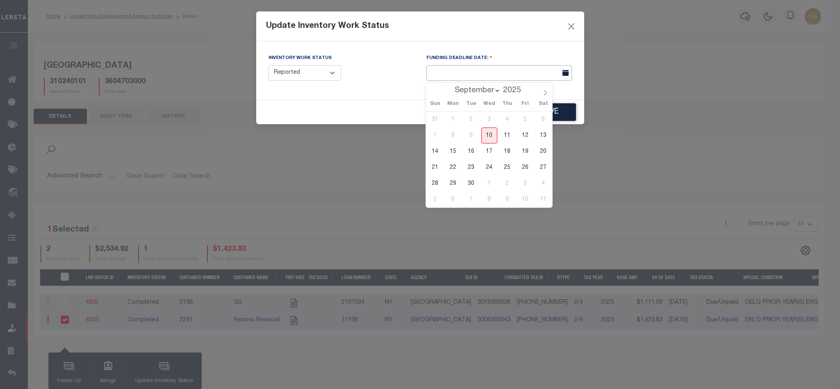
click at [505, 80] on body "Home Lender Non-Disbursement Agency Summary Details" at bounding box center [420, 217] width 840 height 435
click at [454, 149] on span "15" at bounding box center [453, 151] width 16 height 16
type input "09/15/2025"
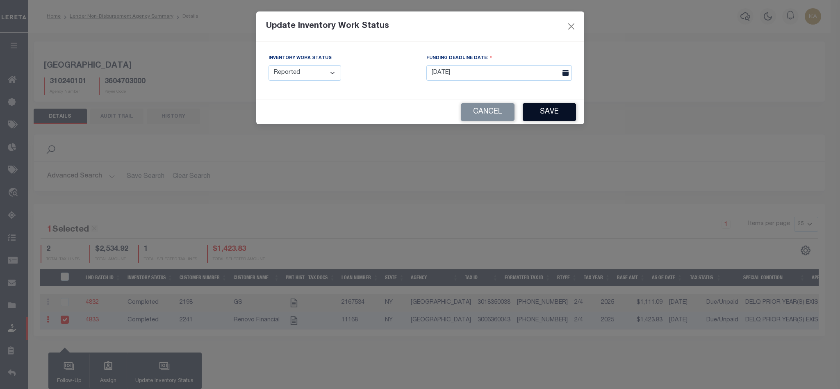
click at [545, 117] on button "Save" at bounding box center [549, 112] width 53 height 18
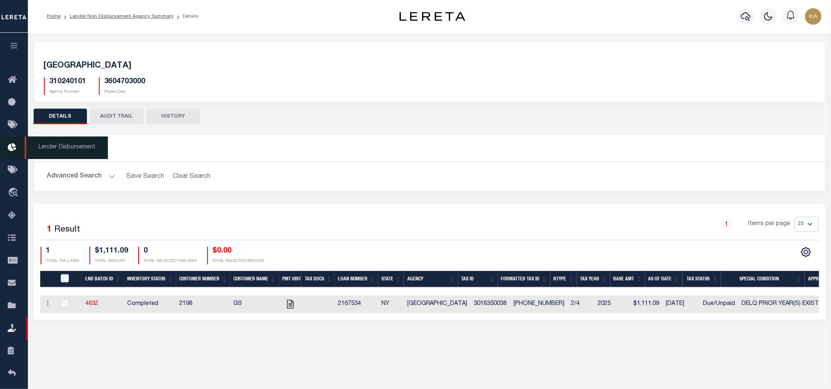
click at [5, 149] on link "Lender Disbursement" at bounding box center [14, 148] width 28 height 23
click at [478, 312] on td "3018350038" at bounding box center [490, 305] width 39 height 18
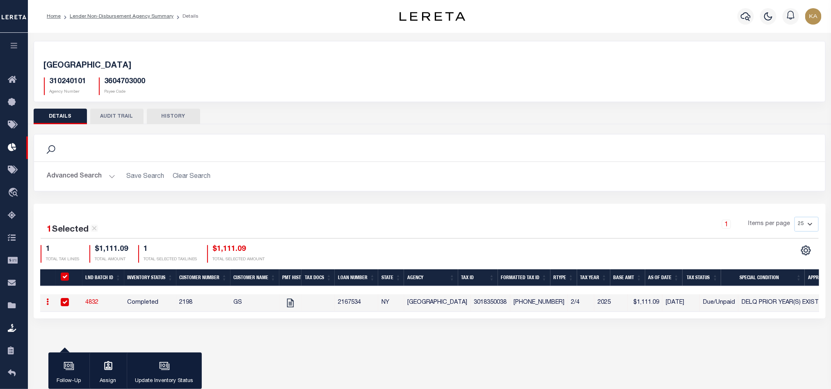
checkbox input "true"
click at [479, 309] on td "3018350038" at bounding box center [490, 303] width 39 height 18
checkbox input "false"
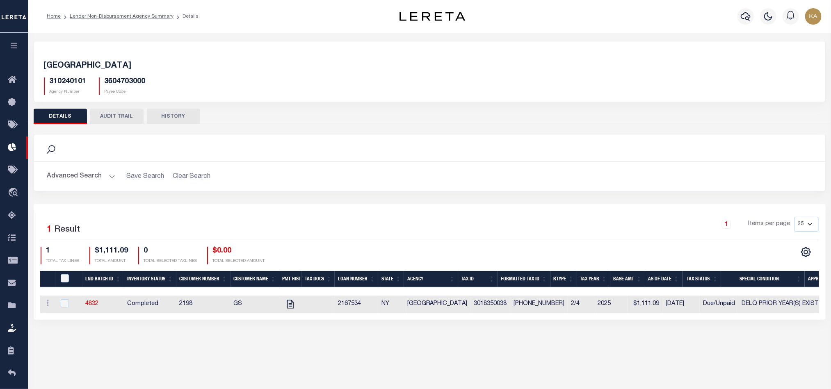
click at [477, 306] on td "3018350038" at bounding box center [490, 305] width 39 height 18
checkbox input "true"
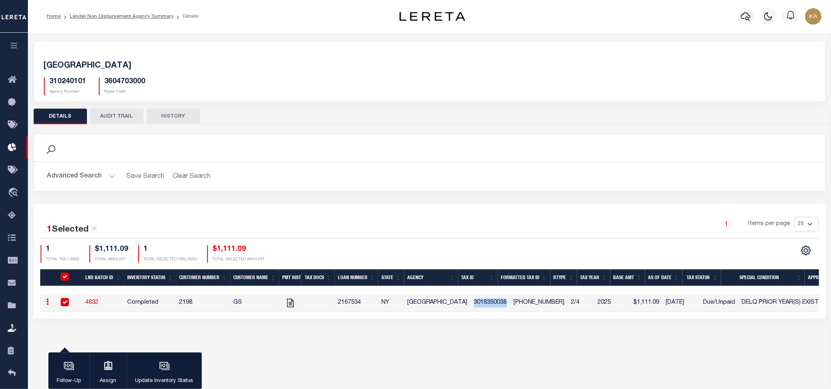
click at [477, 306] on td "3018350038" at bounding box center [490, 303] width 39 height 18
checkbox input "false"
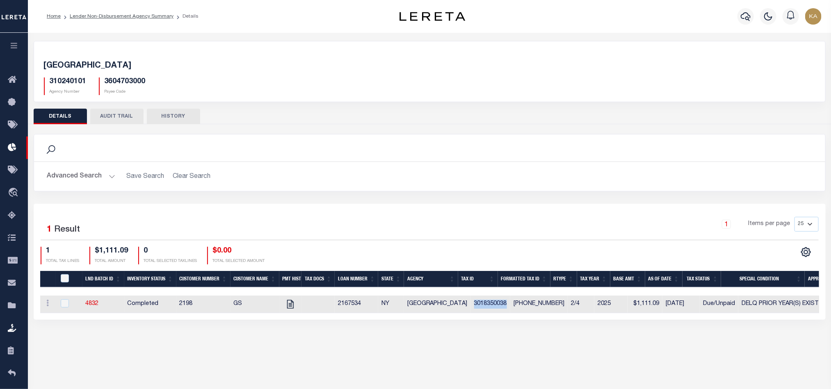
copy td "3018350038"
click at [65, 307] on input "checkbox" at bounding box center [65, 303] width 8 height 8
checkbox input "true"
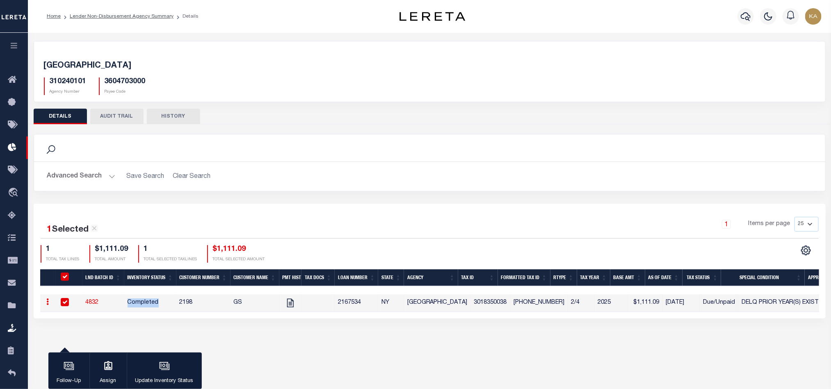
drag, startPoint x: 127, startPoint y: 304, endPoint x: 156, endPoint y: 304, distance: 29.1
click at [156, 304] on td "Completed" at bounding box center [150, 303] width 52 height 18
checkbox input "false"
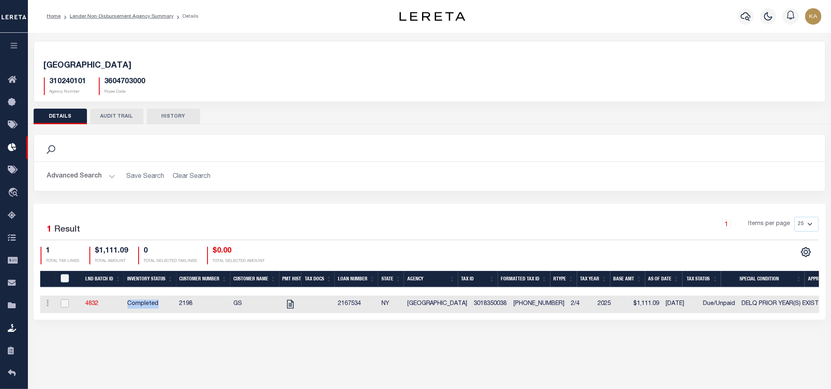
click at [63, 307] on input "checkbox" at bounding box center [65, 303] width 8 height 8
checkbox input "true"
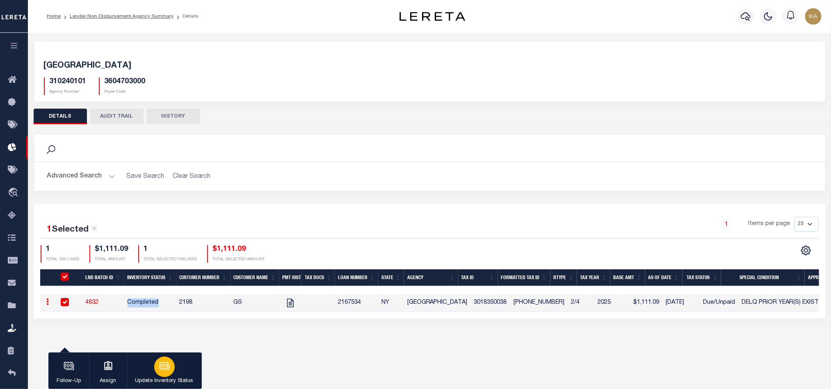
click at [155, 374] on button "Update Inventory Status" at bounding box center [164, 371] width 75 height 37
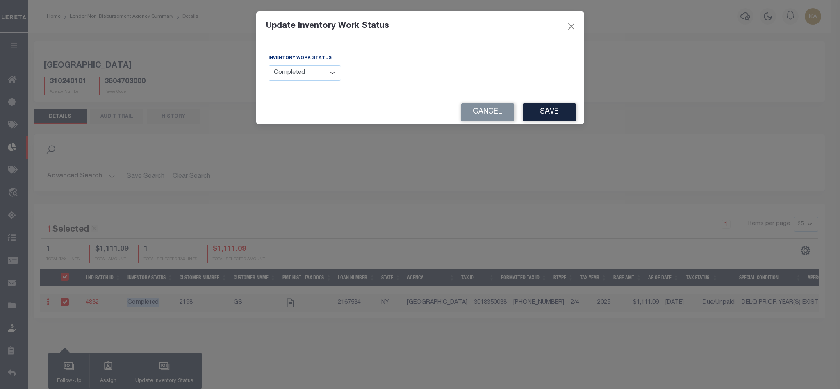
click at [303, 80] on select "--Select-- Open Completed Reported" at bounding box center [305, 73] width 73 height 16
select select "Reported"
click at [269, 66] on select "--Select-- Open Completed Reported" at bounding box center [305, 73] width 73 height 16
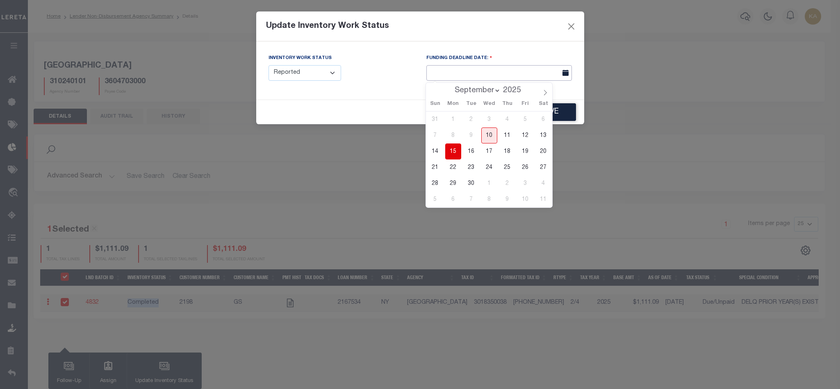
click at [513, 74] on input "text" at bounding box center [499, 73] width 146 height 16
click at [450, 150] on span "15" at bounding box center [453, 151] width 16 height 16
type input "[DATE]"
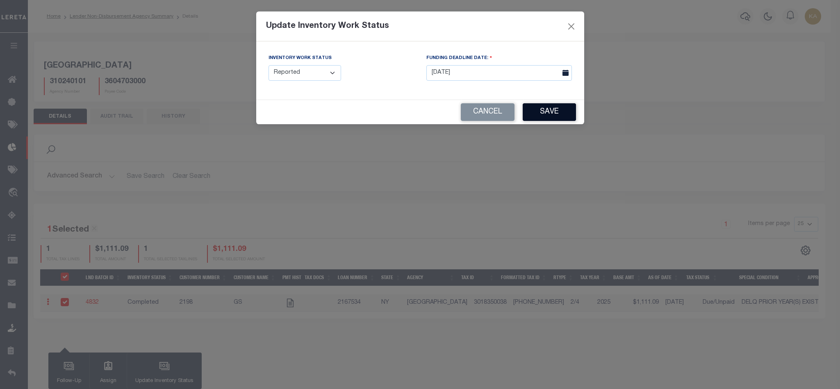
click at [563, 115] on button "Save" at bounding box center [549, 112] width 53 height 18
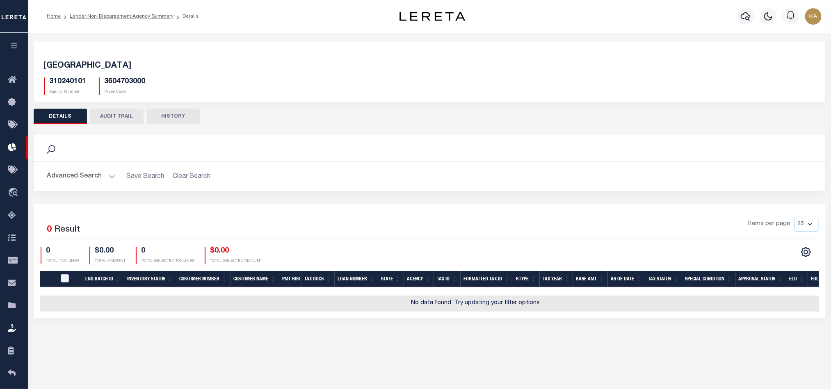
drag, startPoint x: 573, startPoint y: 139, endPoint x: 569, endPoint y: 139, distance: 4.5
click at [573, 139] on div "Search" at bounding box center [429, 147] width 791 height 27
click at [139, 11] on ol "Home Lender Non-Disbursement Agency Summary Details" at bounding box center [122, 16] width 165 height 17
click at [585, 136] on div "Search" at bounding box center [429, 147] width 791 height 27
click at [126, 16] on link "Lender Non-Disbursement Agency Summary" at bounding box center [122, 16] width 104 height 5
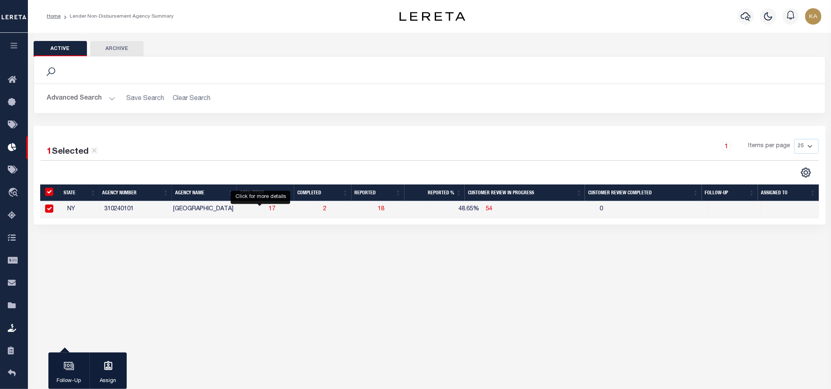
click at [269, 212] on span "17" at bounding box center [272, 209] width 7 height 6
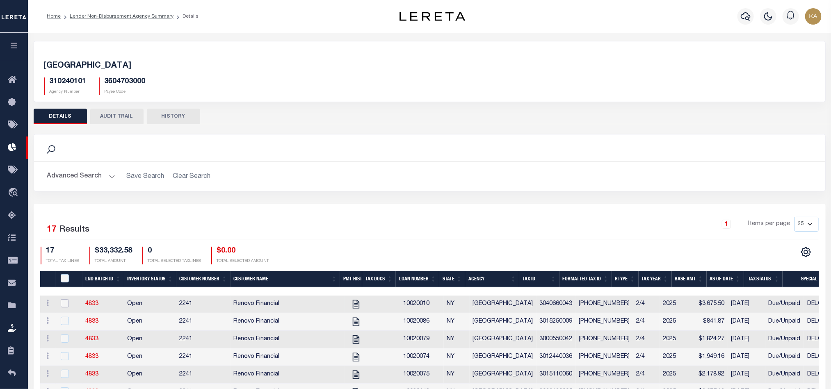
click at [63, 304] on input "checkbox" at bounding box center [65, 303] width 8 height 8
checkbox input "true"
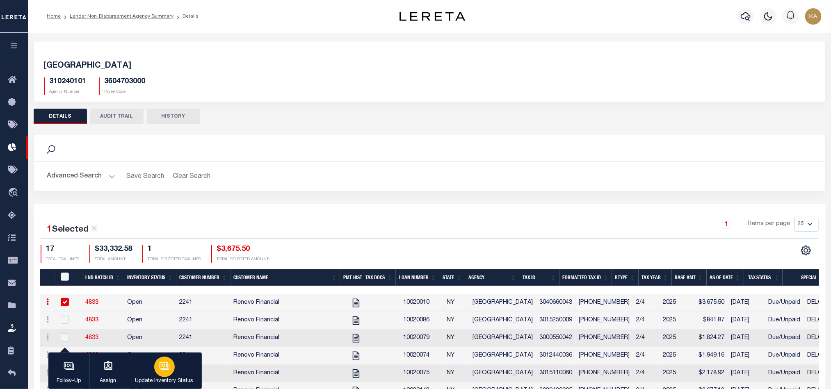
click at [166, 373] on div "button" at bounding box center [164, 367] width 20 height 20
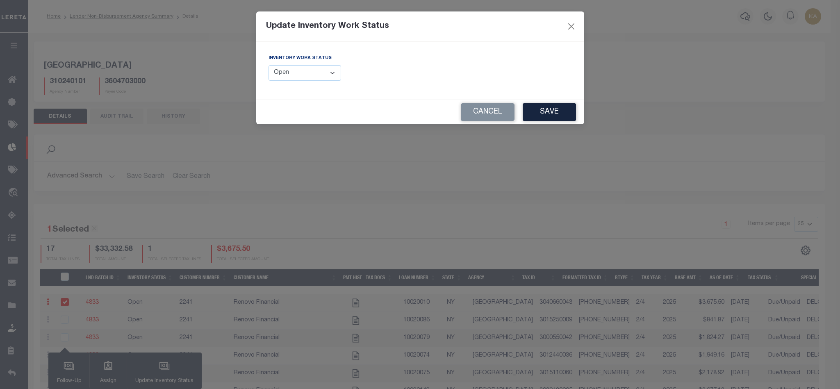
click at [307, 80] on select "--Select-- Open Completed Reported" at bounding box center [305, 73] width 73 height 16
select select "Completed"
click at [269, 66] on select "--Select-- Open Completed Reported" at bounding box center [305, 73] width 73 height 16
click at [531, 112] on button "Save" at bounding box center [549, 112] width 53 height 18
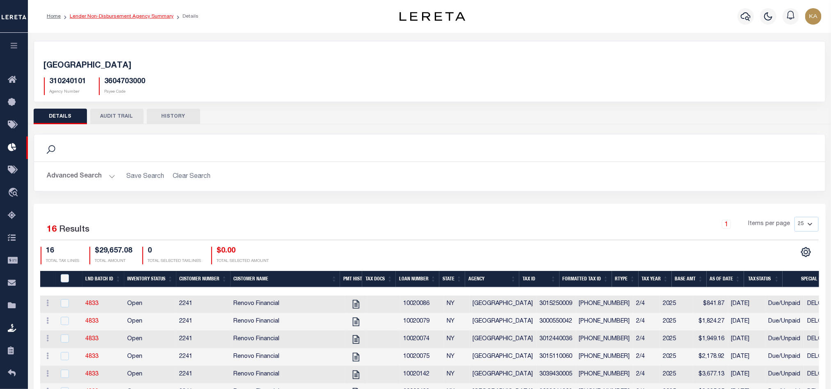
click at [113, 18] on link "Lender Non-Disbursement Agency Summary" at bounding box center [122, 16] width 104 height 5
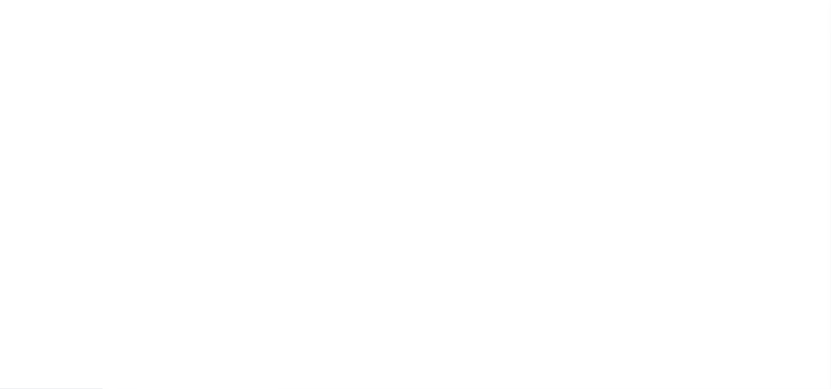
scroll to position [10, 0]
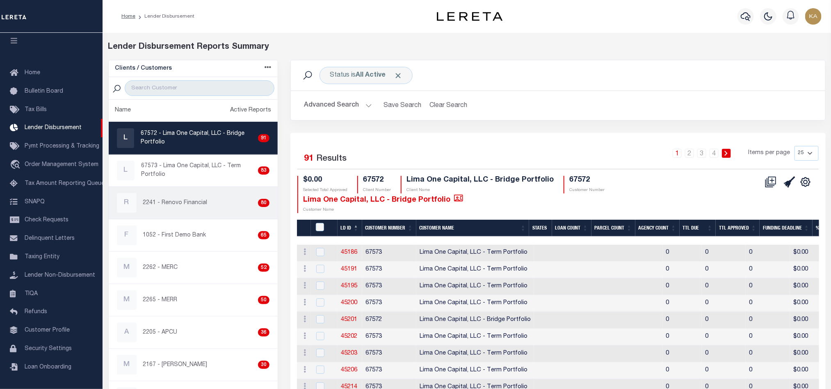
click at [170, 207] on p "2241 - Renovo Financial" at bounding box center [175, 203] width 64 height 9
checkbox input "true"
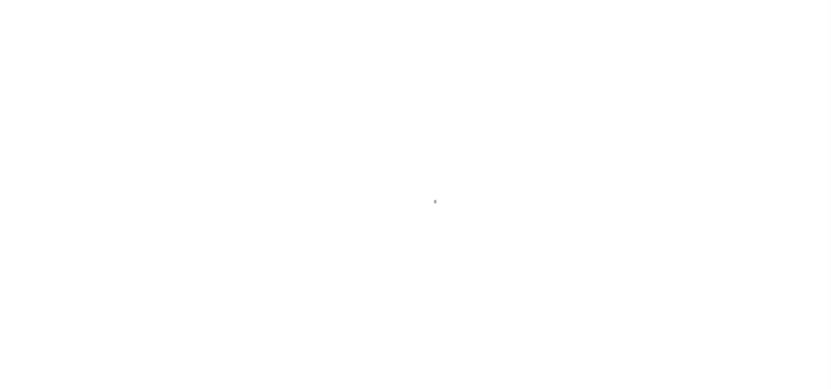
scroll to position [10, 0]
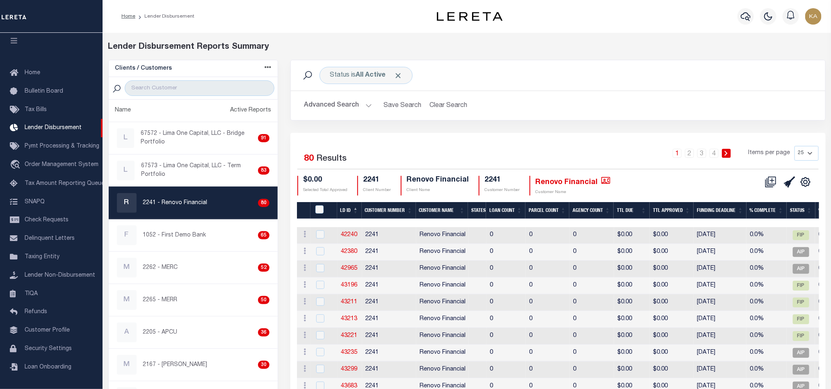
click at [580, 130] on div "Status is All Active Search Advanced Search Save Search Clear Search Equals Equ…" at bounding box center [557, 96] width 547 height 73
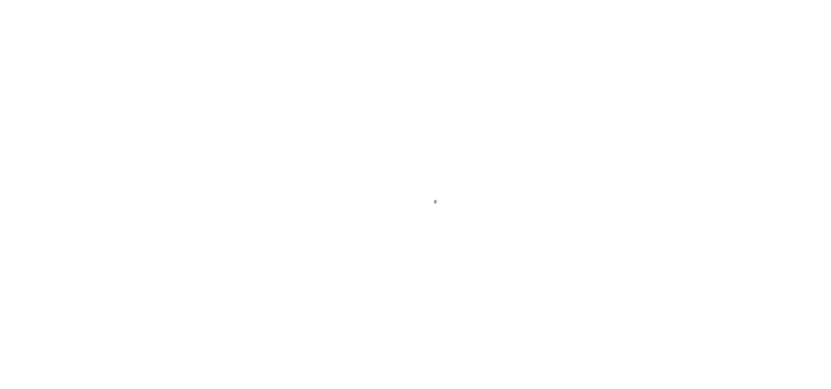
select select "Mixed Portfolio"
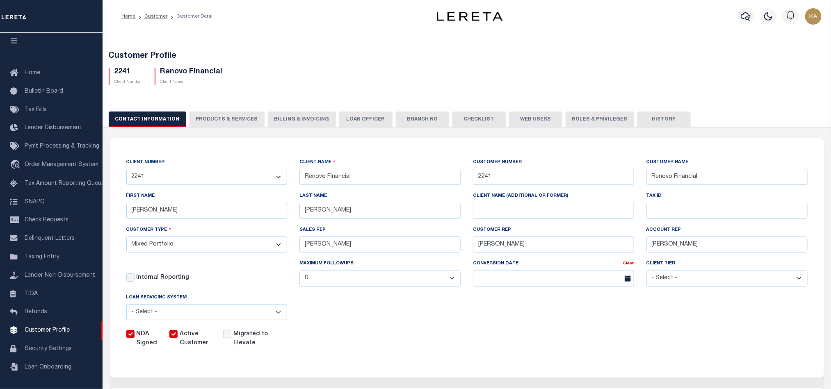
click at [239, 116] on button "PRODUCTS & SERVICES" at bounding box center [226, 120] width 75 height 16
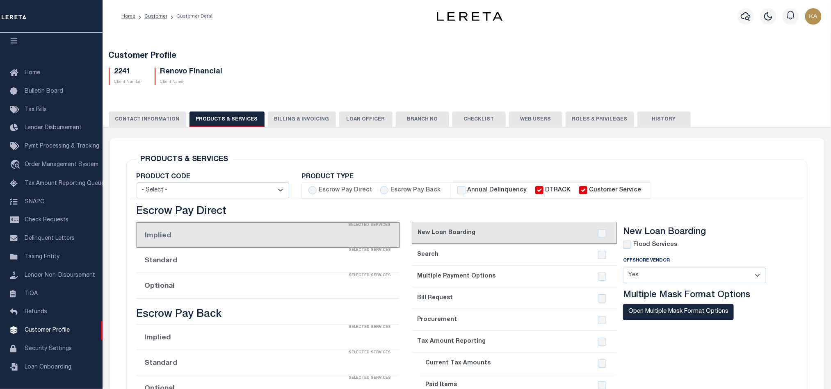
select select "STX"
radio input "true"
checkbox input "true"
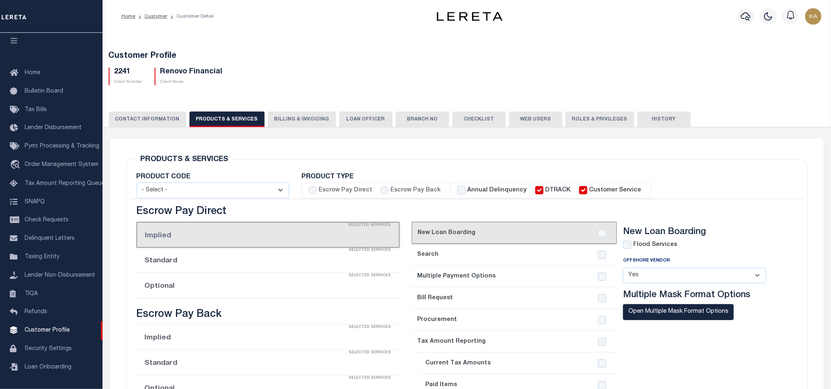
checkbox input "true"
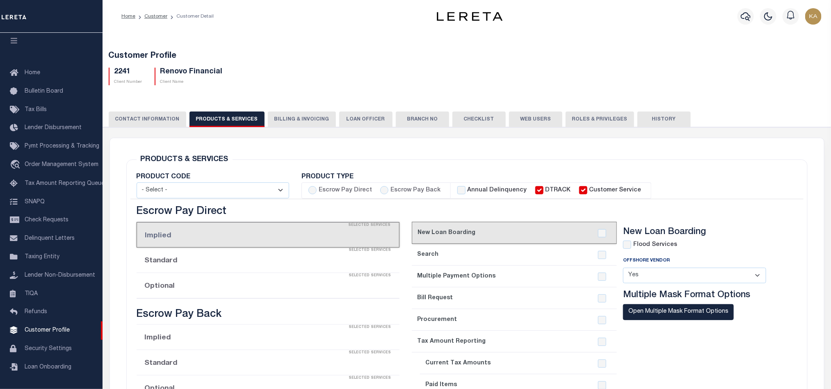
checkbox input "true"
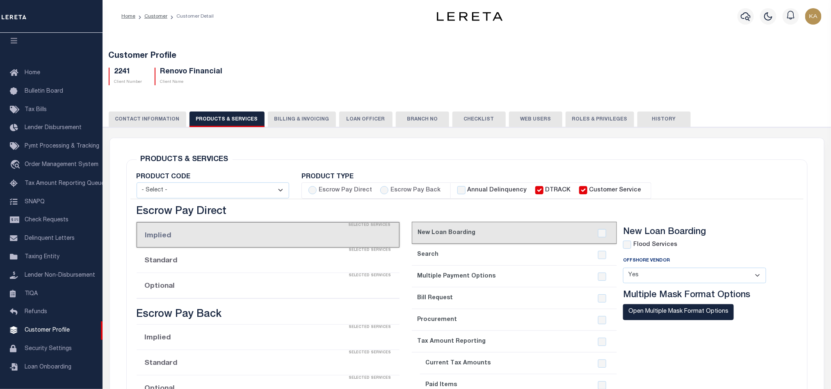
checkbox input "true"
type textarea "$1.10 monthly tracking fee per parcel per month for Refi Parcel in excess of 5 …"
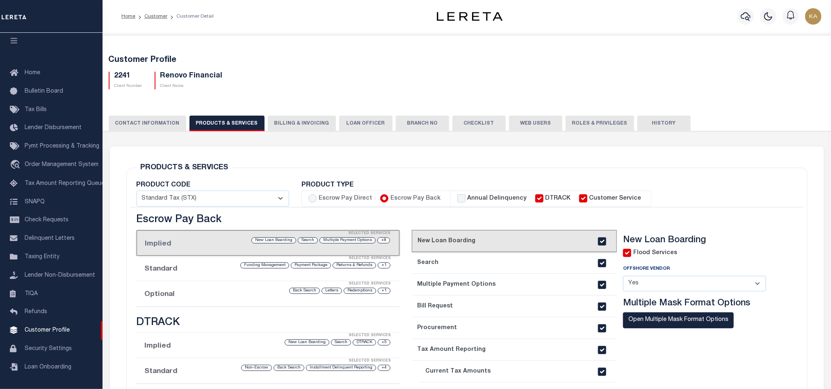
click at [189, 299] on li "Optional Selected Services +1 Redemptions Letters Back Search" at bounding box center [268, 293] width 263 height 25
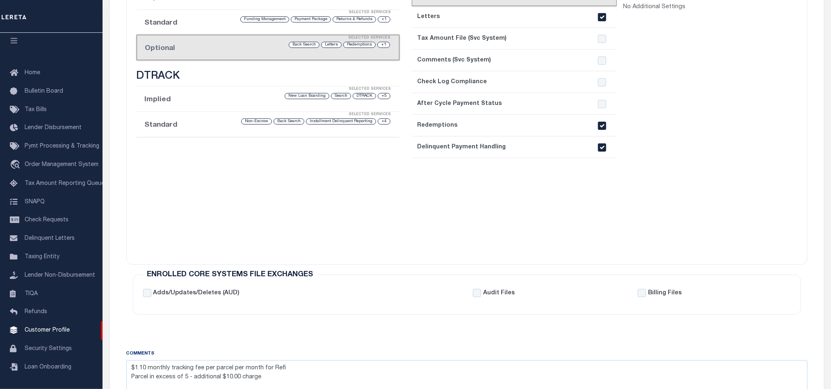
scroll to position [307, 0]
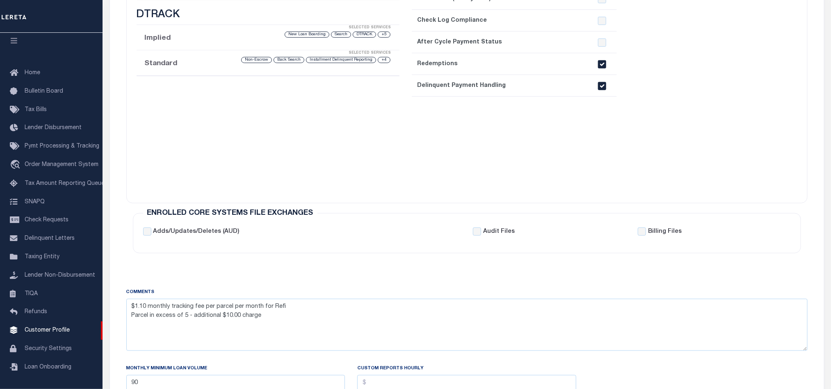
click at [604, 84] on input "checkbox" at bounding box center [602, 86] width 8 height 8
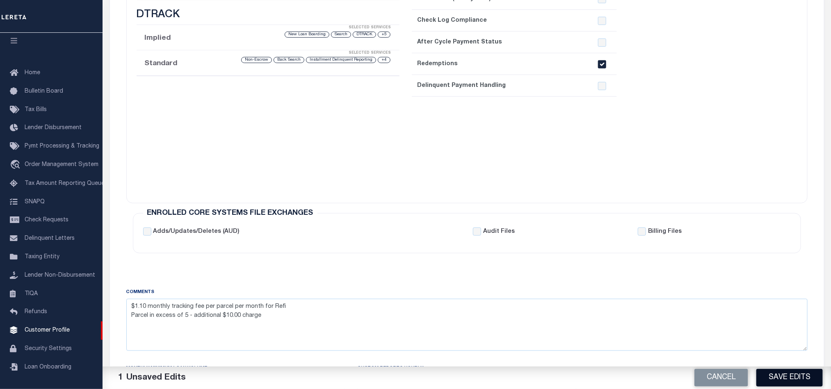
click at [786, 376] on button "Save Edits" at bounding box center [789, 378] width 66 height 18
click at [604, 269] on div "COMMENTS $1.10 monthly tracking fee per parcel per month for Refi Parcel in exc…" at bounding box center [467, 343] width 694 height 156
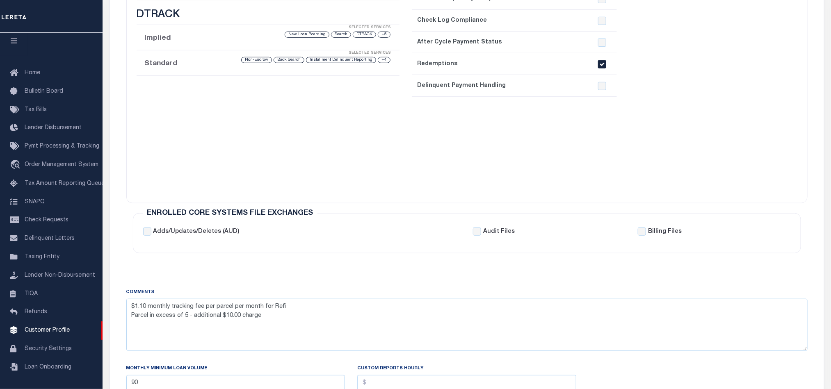
click at [590, 231] on div "Audit Files" at bounding box center [549, 232] width 153 height 9
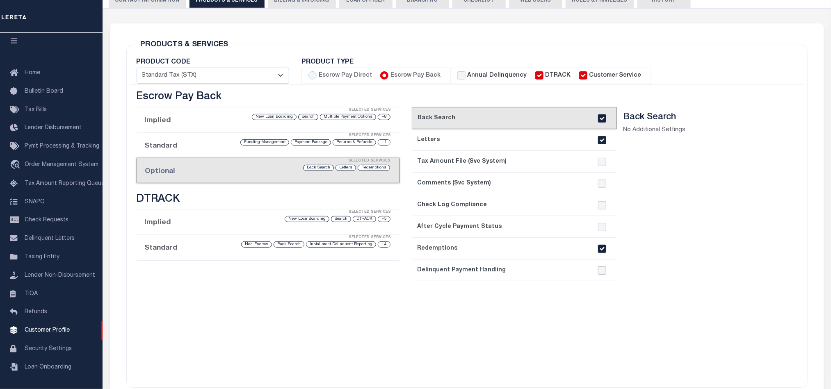
click at [600, 273] on input "checkbox" at bounding box center [602, 270] width 8 height 8
checkbox input "true"
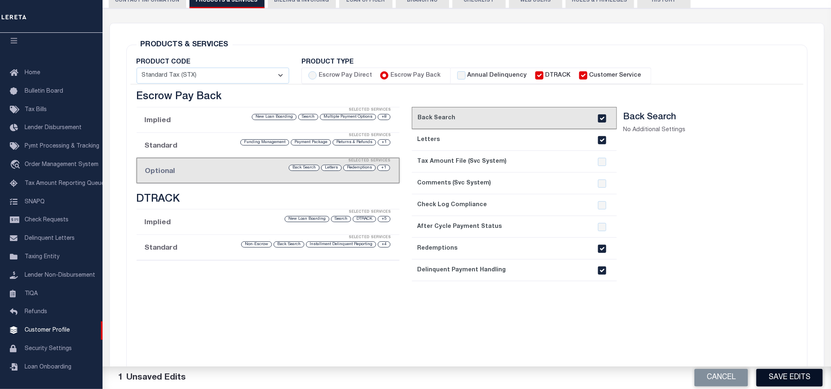
drag, startPoint x: 768, startPoint y: 373, endPoint x: 767, endPoint y: 365, distance: 7.5
click at [769, 371] on button "Save Edits" at bounding box center [789, 378] width 66 height 18
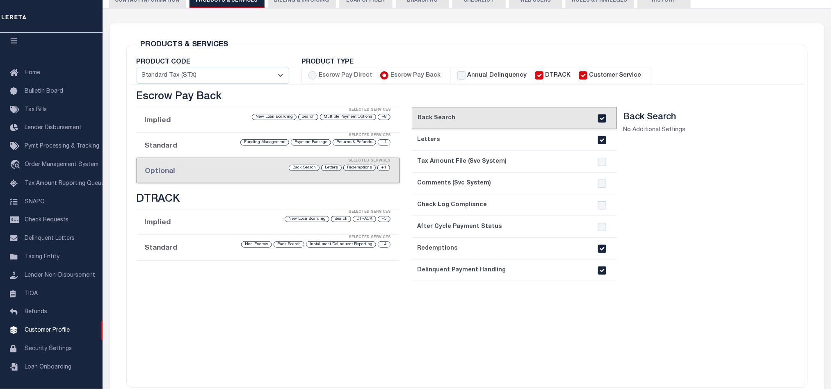
click at [574, 325] on div "current step: 1. Back Search 2. Letters 3. Tax Amount File (Svc System) 4. Comm…" at bounding box center [514, 242] width 205 height 271
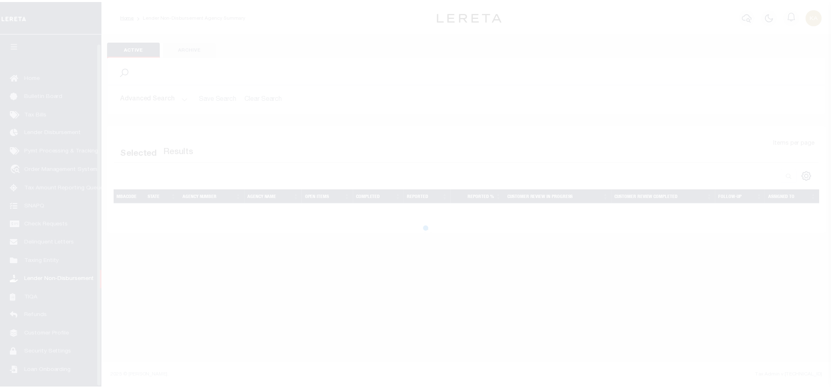
scroll to position [10, 0]
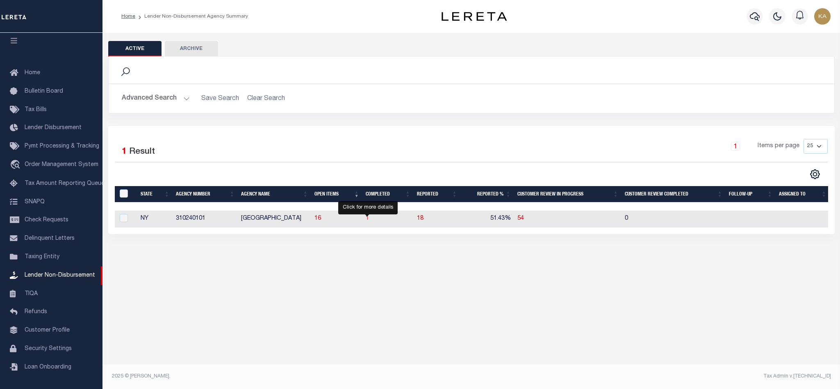
click at [368, 221] on span "1" at bounding box center [367, 219] width 3 height 6
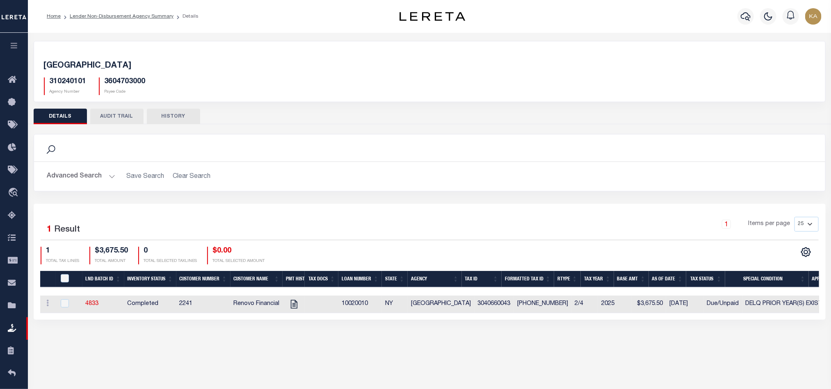
click at [73, 305] on div at bounding box center [69, 303] width 20 height 9
checkbox input "true"
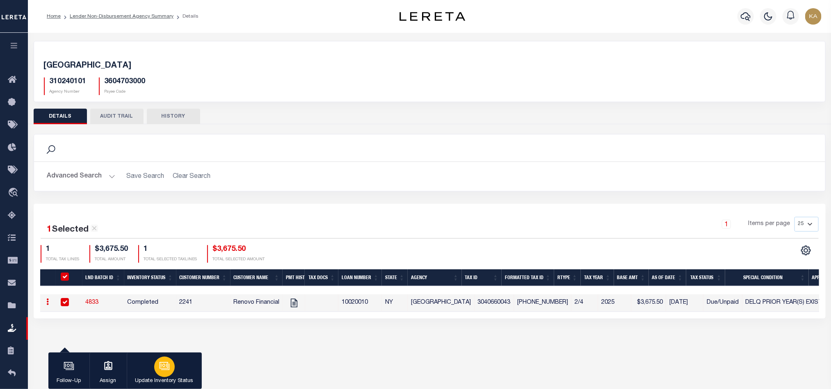
click at [148, 368] on button "Update Inventory Status" at bounding box center [164, 371] width 75 height 37
select select "Completed"
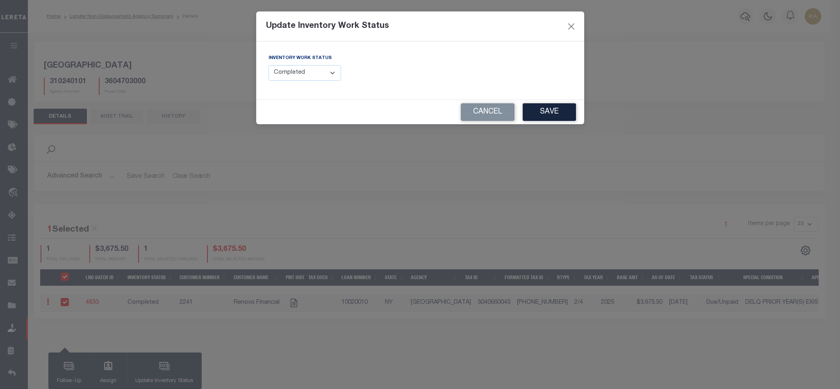
click at [304, 77] on select "--Select-- Open Completed Reported" at bounding box center [305, 73] width 73 height 16
drag, startPoint x: 497, startPoint y: 123, endPoint x: 495, endPoint y: 133, distance: 10.5
click at [497, 123] on div "Cancel Save" at bounding box center [420, 112] width 328 height 24
click at [491, 116] on button "Cancel" at bounding box center [488, 112] width 54 height 18
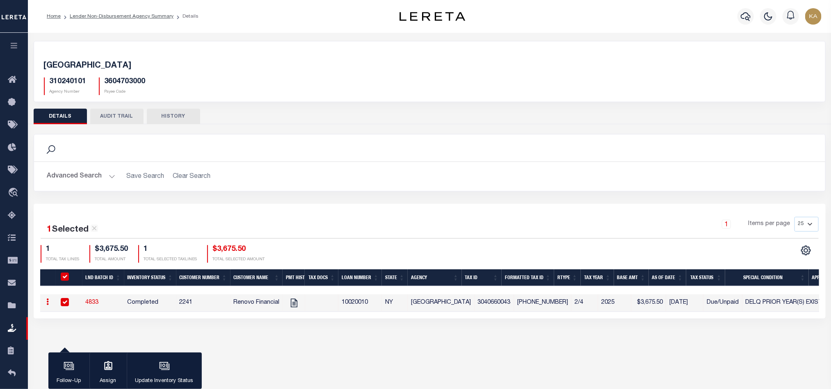
click at [474, 297] on td "3040660043" at bounding box center [494, 303] width 40 height 18
checkbox input "false"
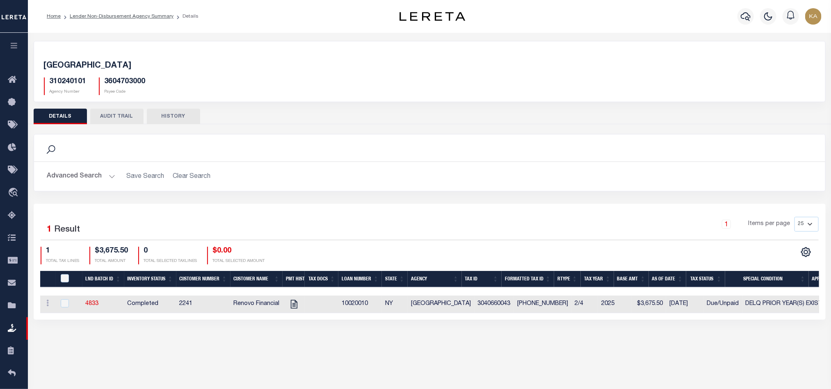
click at [474, 298] on td "3040660043" at bounding box center [494, 305] width 40 height 18
checkbox input "true"
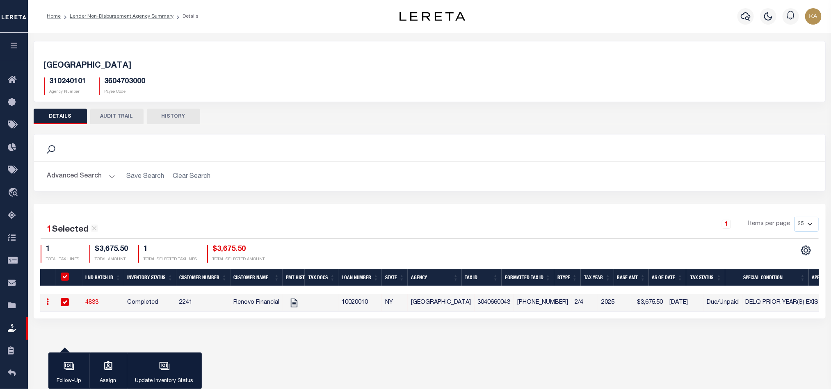
click at [479, 305] on td "3040660043" at bounding box center [494, 303] width 40 height 18
checkbox input "false"
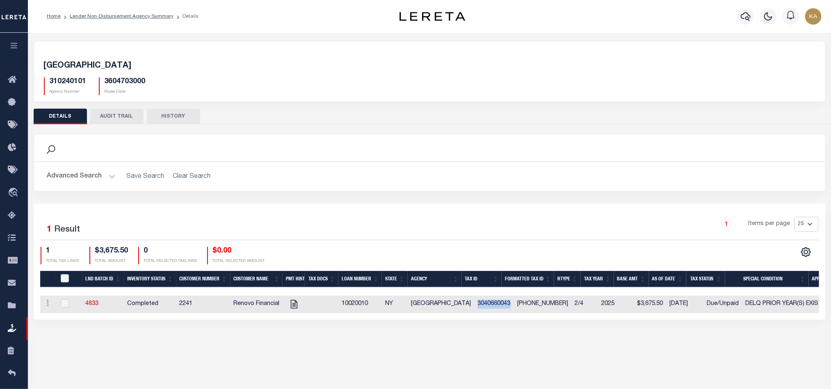
click at [479, 305] on td "3040660043" at bounding box center [494, 305] width 40 height 18
checkbox input "true"
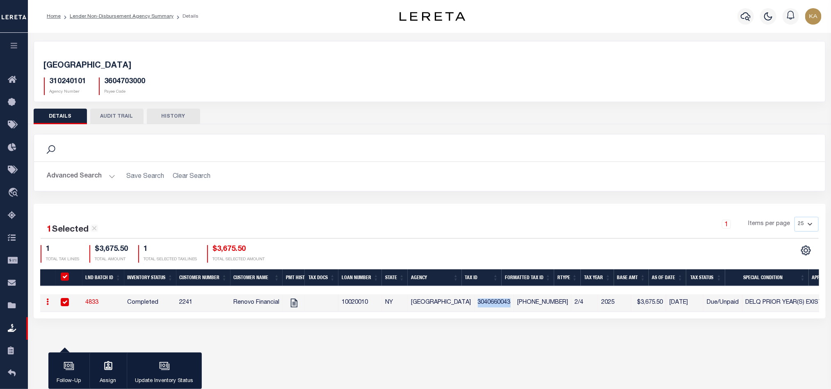
copy td "3040660043"
click at [166, 374] on div "button" at bounding box center [164, 367] width 20 height 20
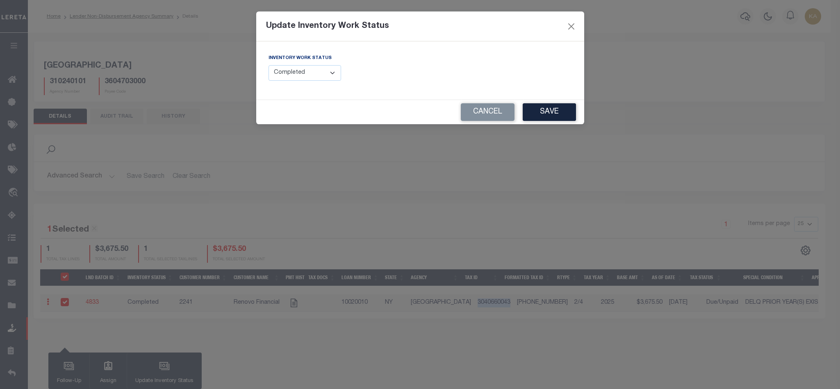
click at [318, 80] on select "--Select-- Open Completed Reported" at bounding box center [305, 73] width 73 height 16
select select "Reported"
click at [269, 66] on select "--Select-- Open Completed Reported" at bounding box center [305, 73] width 73 height 16
click at [515, 76] on input "text" at bounding box center [499, 73] width 146 height 16
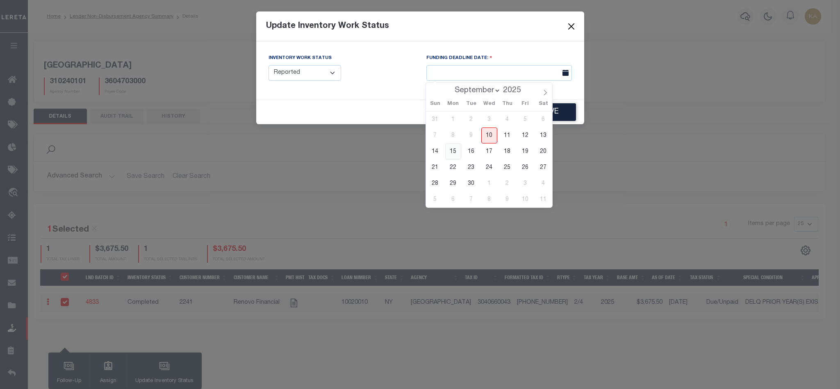
click at [448, 153] on span "15" at bounding box center [453, 151] width 16 height 16
type input "[DATE]"
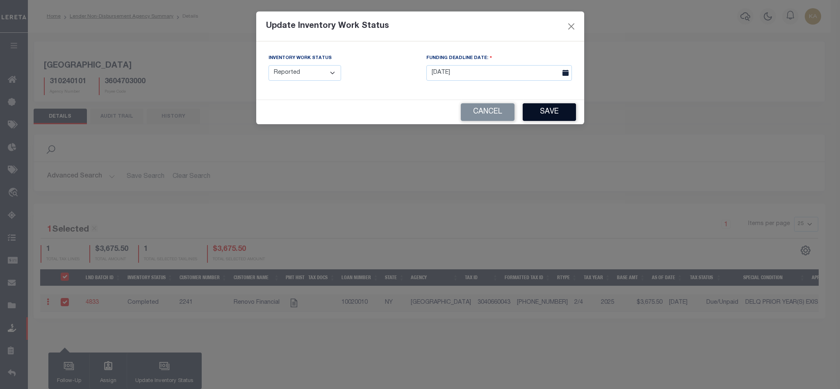
click at [544, 116] on button "Save" at bounding box center [549, 112] width 53 height 18
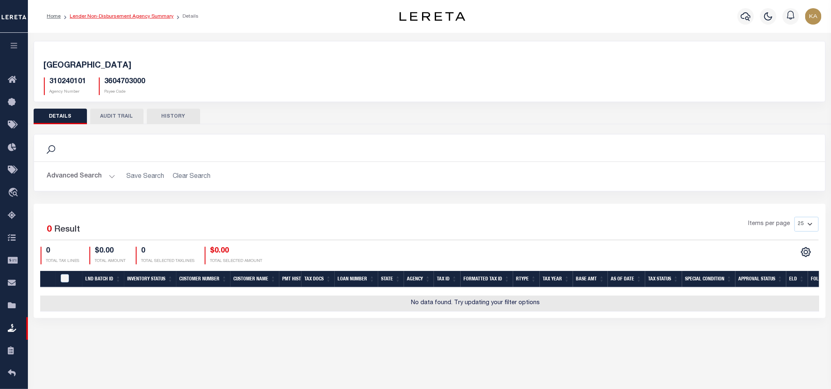
click at [116, 16] on link "Lender Non-Disbursement Agency Summary" at bounding box center [122, 16] width 104 height 5
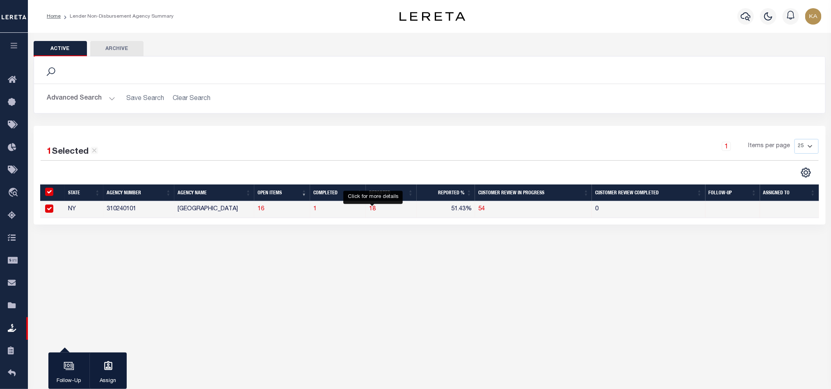
click at [372, 209] on span "18" at bounding box center [372, 209] width 7 height 6
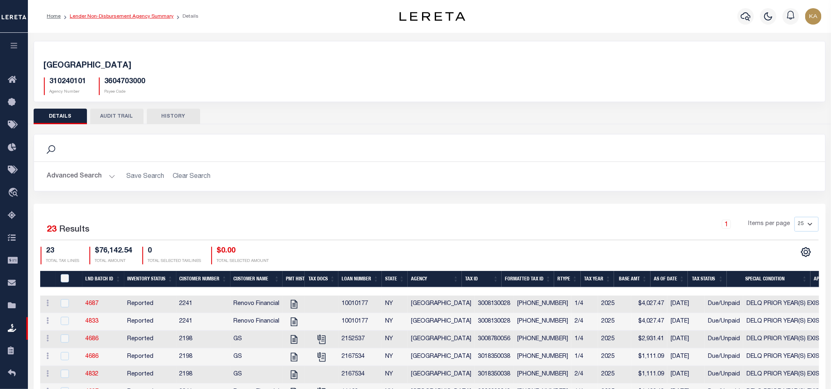
click at [100, 14] on link "Lender Non-Disbursement Agency Summary" at bounding box center [122, 16] width 104 height 5
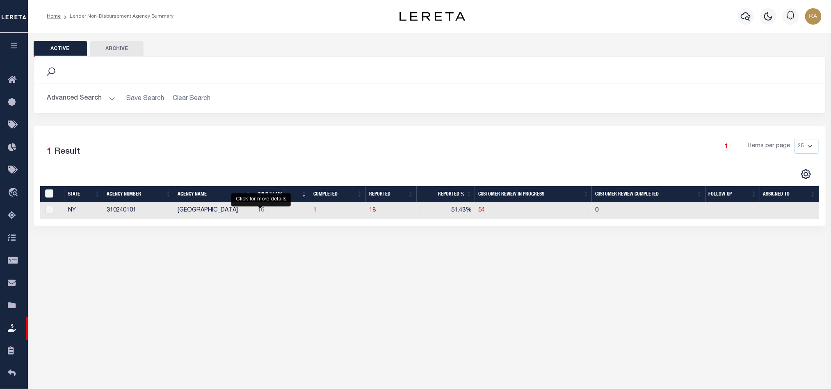
click at [262, 211] on span "16" at bounding box center [260, 210] width 7 height 6
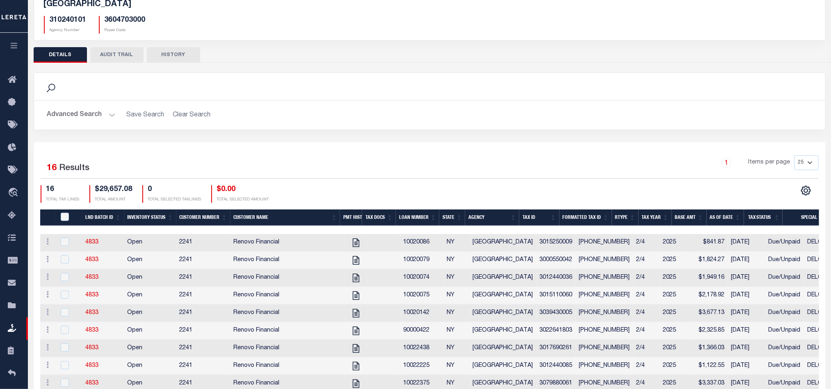
scroll to position [230, 0]
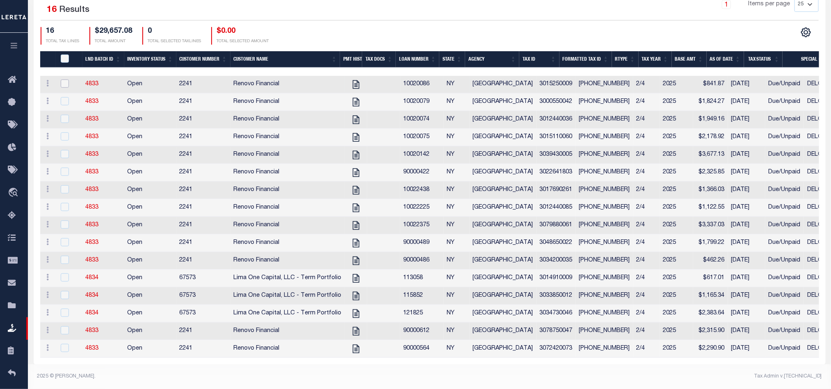
click at [68, 80] on input "checkbox" at bounding box center [65, 84] width 8 height 8
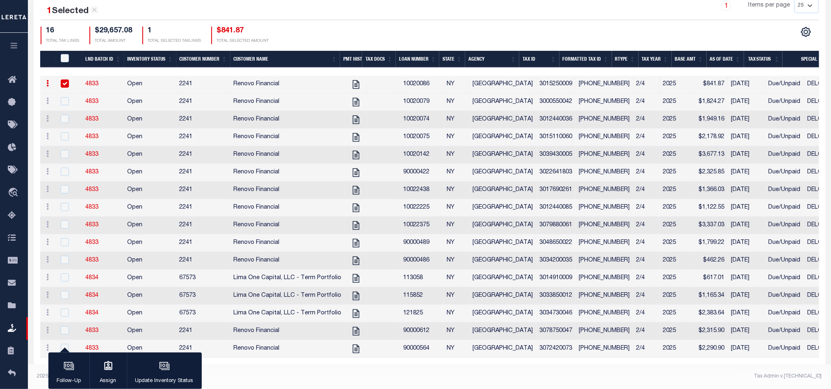
click at [539, 79] on td "3015250009" at bounding box center [555, 85] width 39 height 18
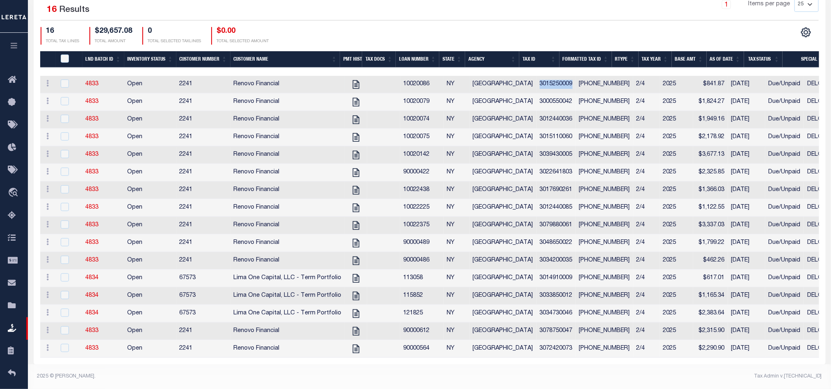
click at [540, 79] on td "3015250009" at bounding box center [555, 85] width 39 height 18
checkbox input "true"
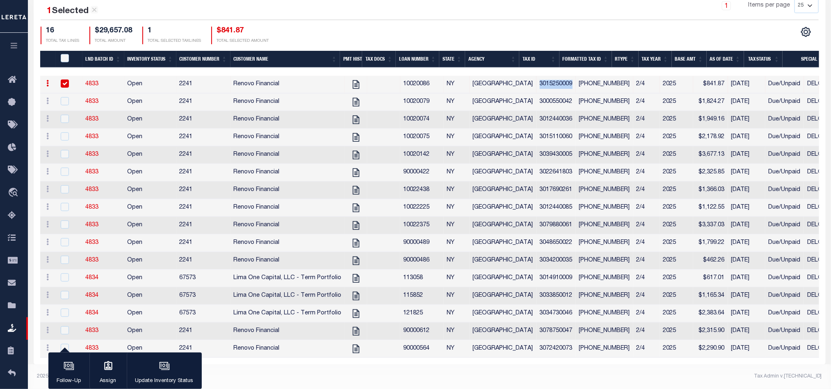
copy td "3015250009"
click at [180, 361] on button "Update Inventory Status" at bounding box center [164, 371] width 75 height 37
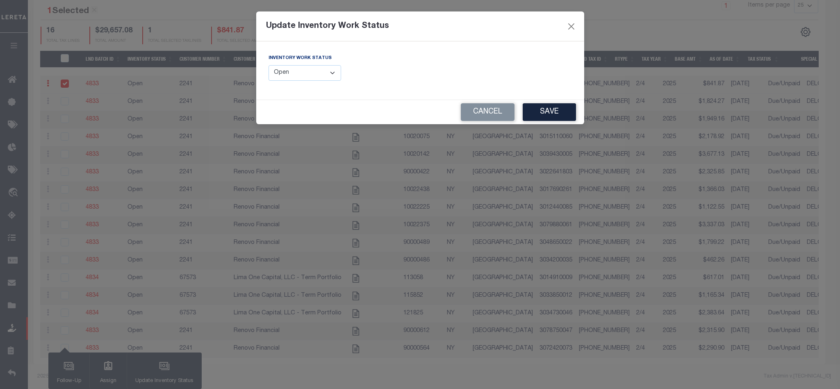
click at [323, 70] on select "--Select-- Open Completed Reported" at bounding box center [305, 73] width 73 height 16
select select "Completed"
click at [269, 66] on select "--Select-- Open Completed Reported" at bounding box center [305, 73] width 73 height 16
click at [578, 111] on div "Cancel Save" at bounding box center [420, 112] width 328 height 24
click at [567, 110] on button "Save" at bounding box center [549, 112] width 53 height 18
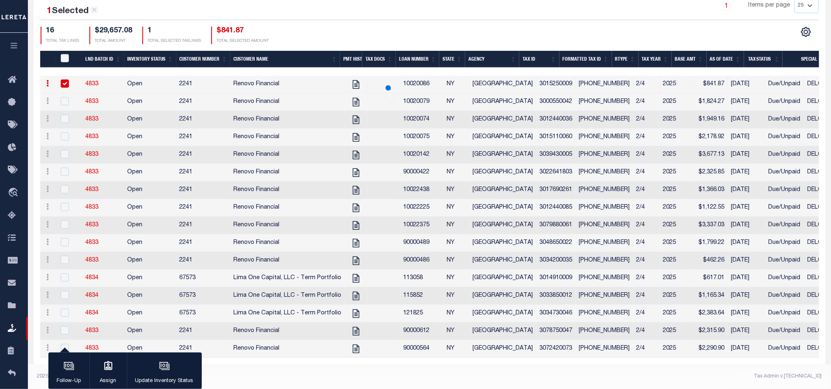
scroll to position [0, 0]
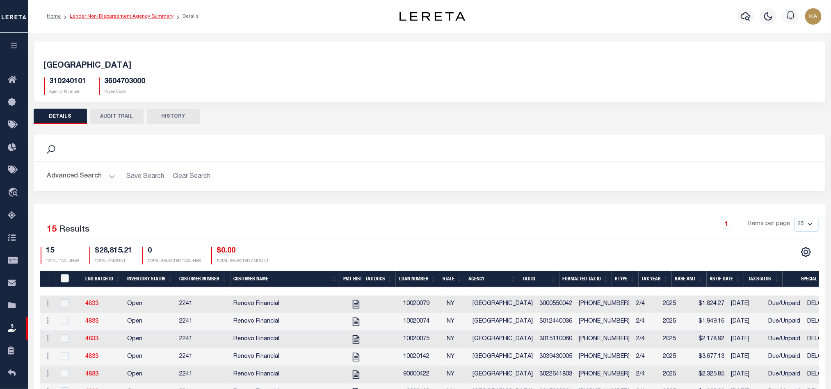
click at [140, 14] on link "Lender Non-Disbursement Agency Summary" at bounding box center [122, 16] width 104 height 5
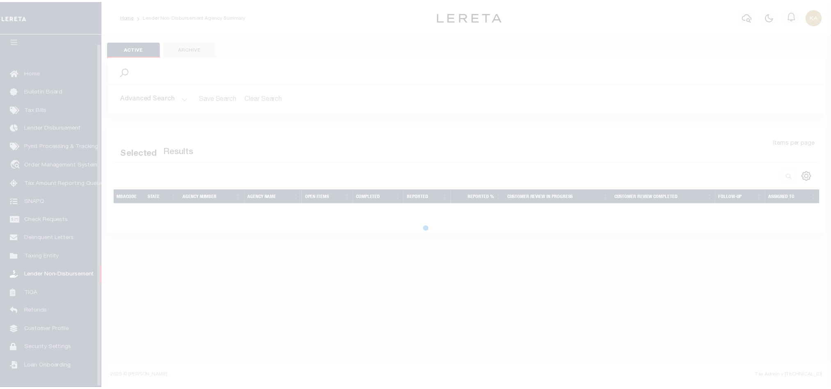
scroll to position [10, 0]
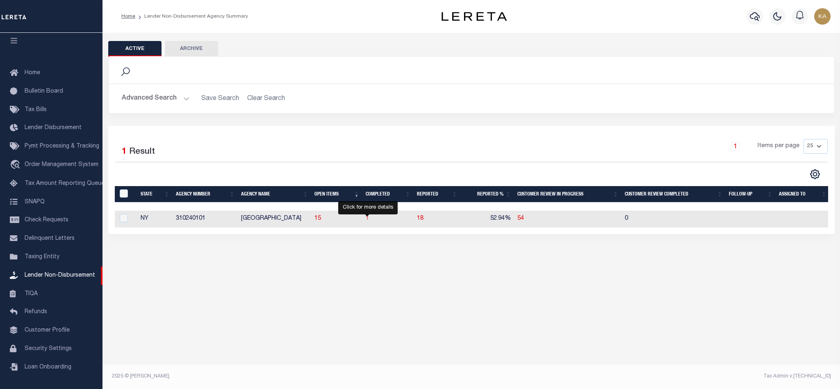
click at [367, 219] on span "1" at bounding box center [367, 219] width 3 height 6
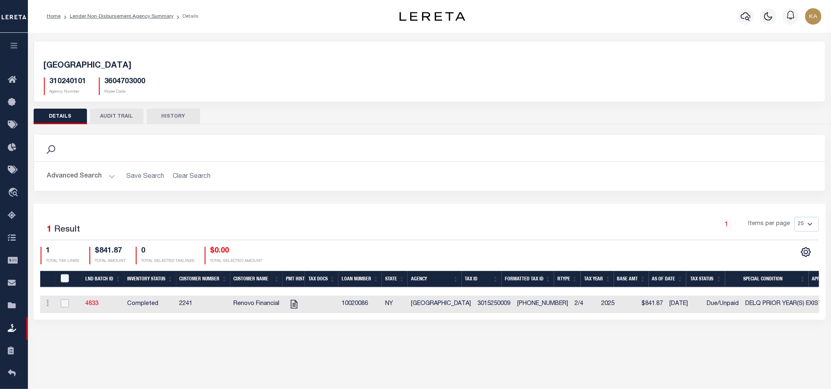
click at [63, 307] on input "checkbox" at bounding box center [65, 303] width 8 height 8
checkbox input "true"
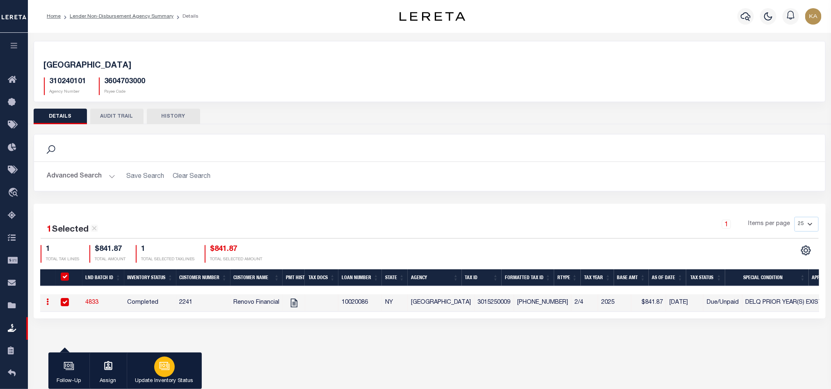
click at [167, 369] on icon "button" at bounding box center [163, 365] width 9 height 7
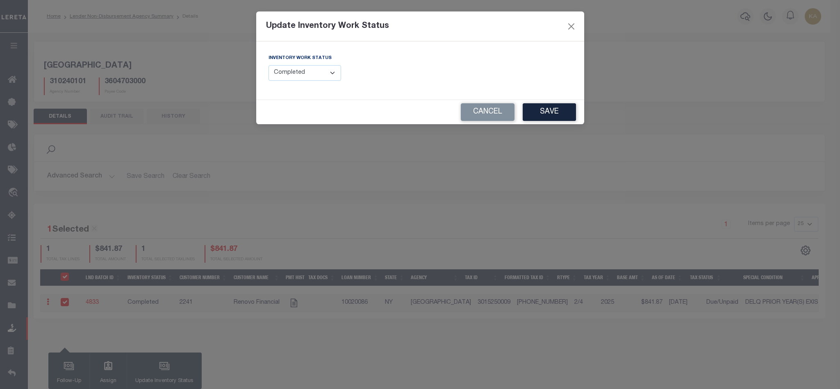
click at [313, 77] on select "--Select-- Open Completed Reported" at bounding box center [305, 73] width 73 height 16
select select "Reported"
click at [269, 66] on select "--Select-- Open Completed Reported" at bounding box center [305, 73] width 73 height 16
click at [535, 119] on button "Save" at bounding box center [549, 112] width 53 height 18
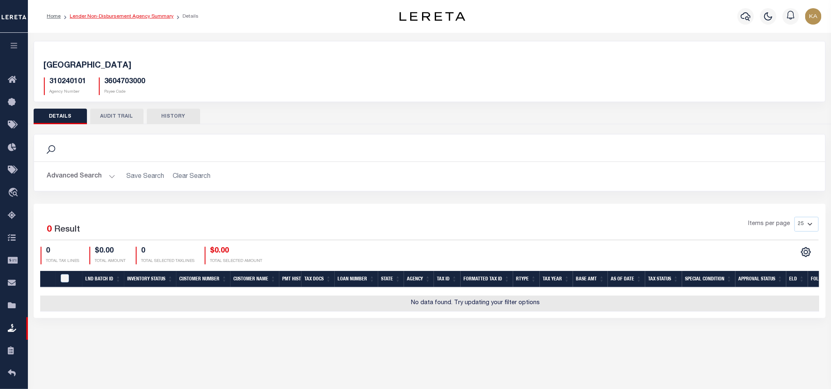
click at [112, 17] on link "Lender Non-Disbursement Agency Summary" at bounding box center [122, 16] width 104 height 5
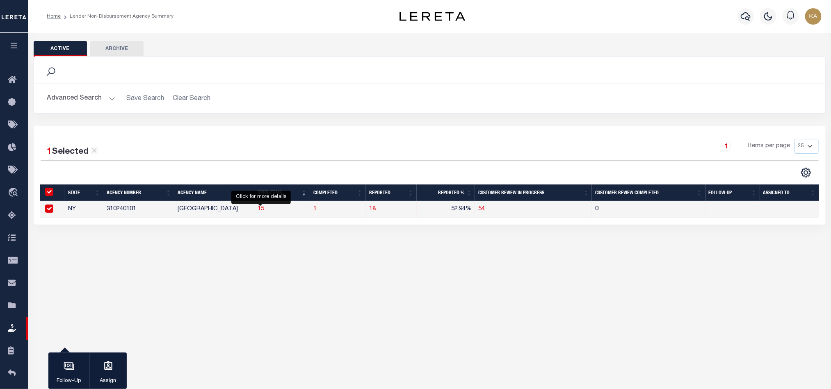
click at [262, 211] on span "15" at bounding box center [260, 209] width 7 height 6
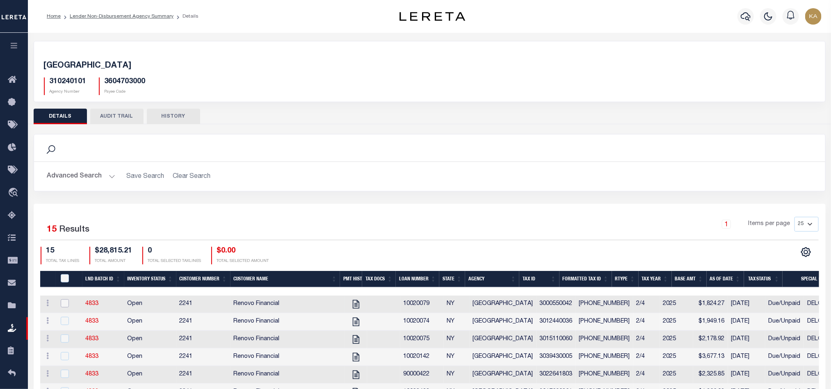
click at [64, 305] on input "checkbox" at bounding box center [65, 303] width 8 height 8
checkbox input "true"
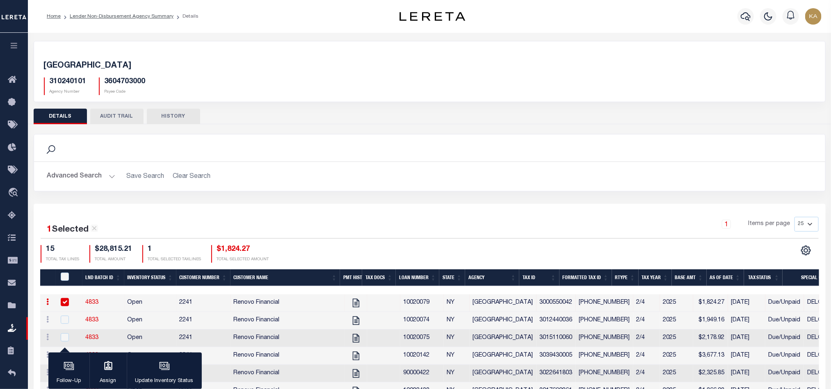
click at [528, 170] on h2 "Advanced Search Save Search Clear Search" at bounding box center [430, 177] width 778 height 16
click at [579, 196] on div "Search Advanced Search Save Search Clear Search Equals" at bounding box center [429, 169] width 804 height 70
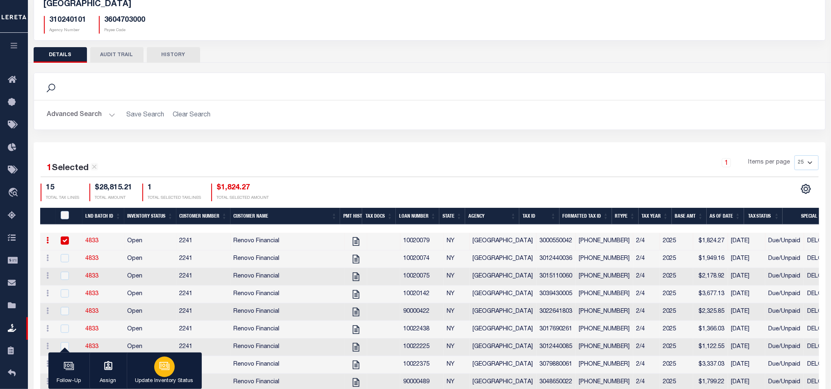
click at [178, 369] on button "Update Inventory Status" at bounding box center [164, 371] width 75 height 37
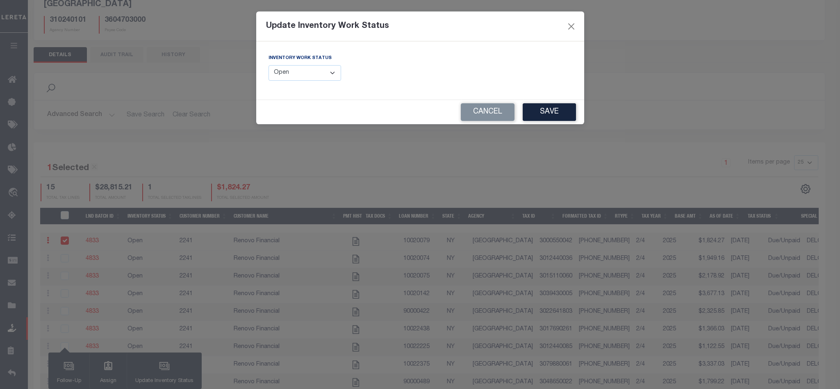
click at [281, 69] on select "--Select-- Open Completed Reported" at bounding box center [305, 73] width 73 height 16
select select "Completed"
click at [269, 66] on select "--Select-- Open Completed Reported" at bounding box center [305, 73] width 73 height 16
click at [553, 115] on button "Save" at bounding box center [549, 112] width 53 height 18
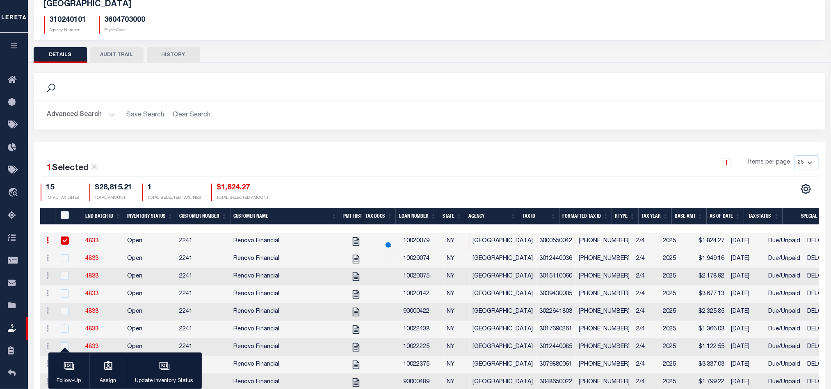
scroll to position [0, 0]
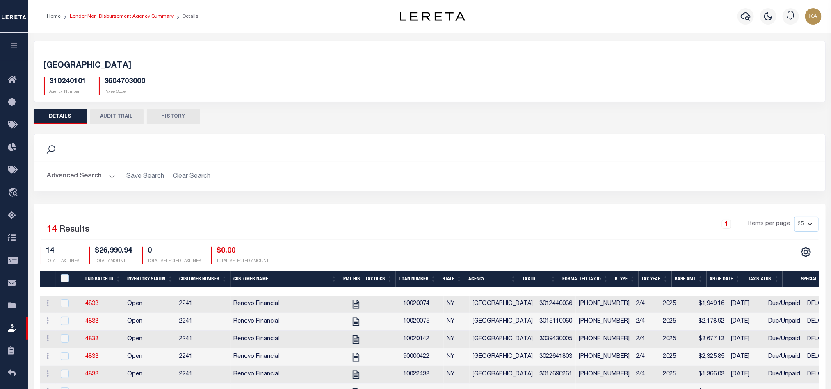
click at [109, 17] on link "Lender Non-Disbursement Agency Summary" at bounding box center [122, 16] width 104 height 5
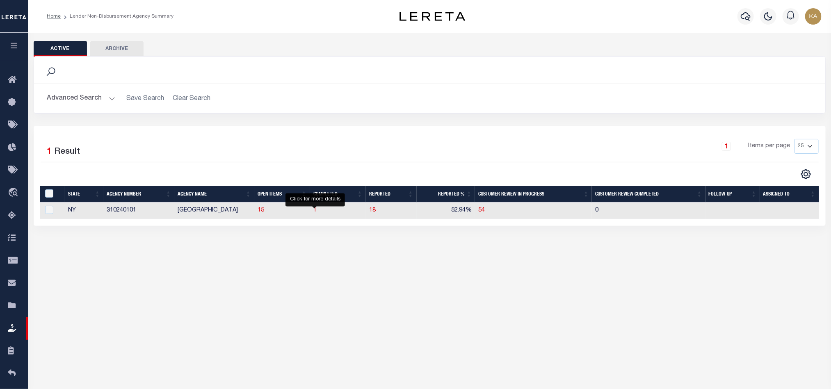
click at [315, 213] on span "1" at bounding box center [314, 210] width 3 height 6
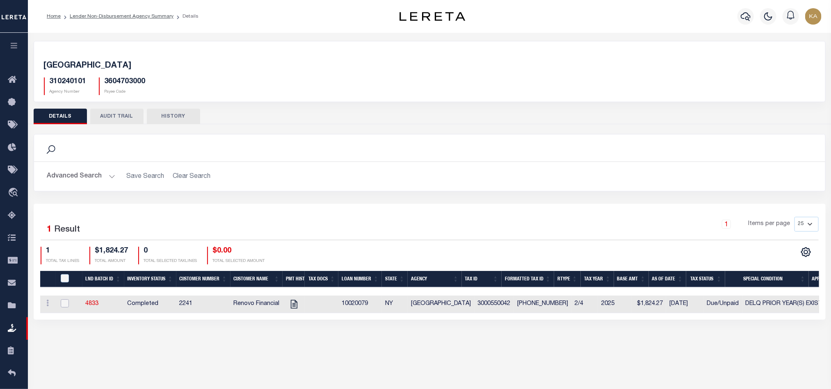
click at [63, 303] on input "checkbox" at bounding box center [65, 303] width 8 height 8
checkbox input "true"
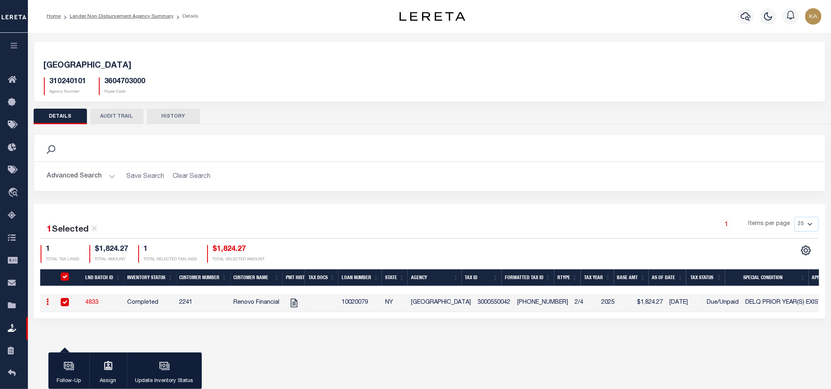
click at [483, 301] on td "3000550042" at bounding box center [494, 303] width 40 height 18
checkbox input "false"
click at [483, 301] on td "3000550042" at bounding box center [494, 303] width 40 height 18
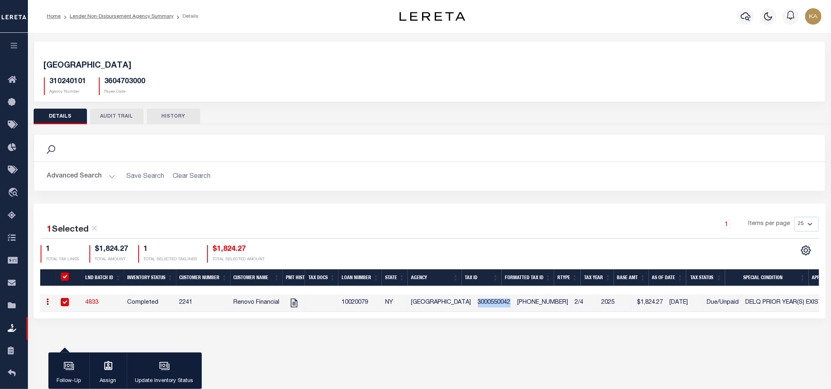
checkbox input "true"
copy td "3000550042"
click at [178, 369] on button "Update Inventory Status" at bounding box center [164, 371] width 75 height 37
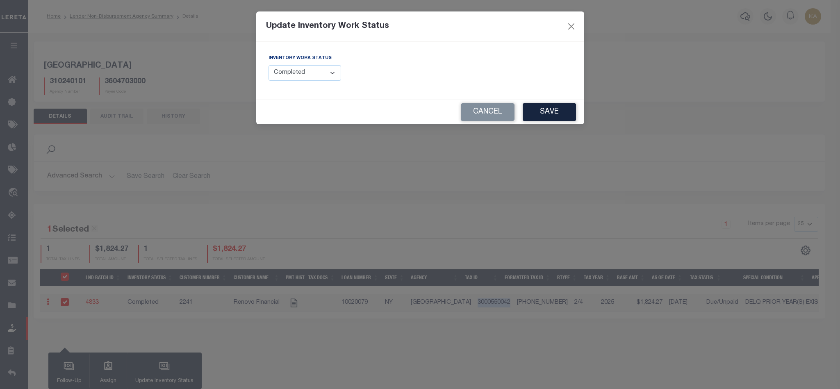
click at [277, 70] on select "--Select-- Open Completed Reported" at bounding box center [305, 73] width 73 height 16
select select "Reported"
click at [269, 66] on select "--Select-- Open Completed Reported" at bounding box center [305, 73] width 73 height 16
click at [559, 109] on button "Save" at bounding box center [549, 112] width 53 height 18
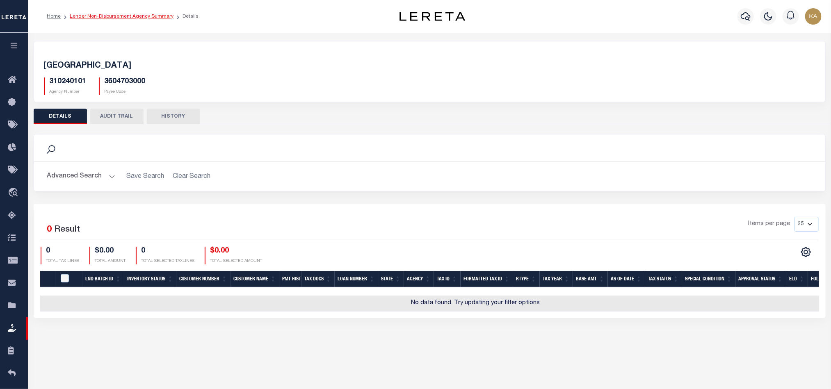
click at [101, 16] on link "Lender Non-Disbursement Agency Summary" at bounding box center [122, 16] width 104 height 5
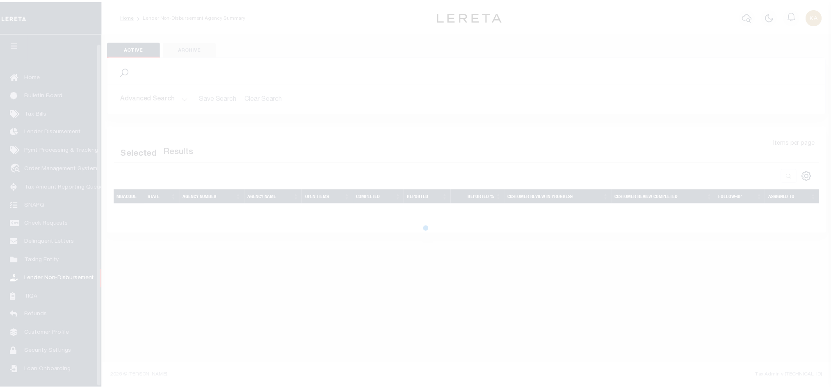
scroll to position [10, 0]
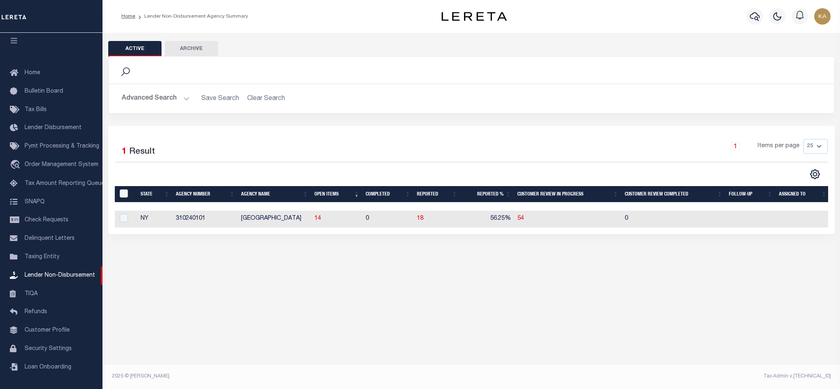
click at [322, 219] on td "14" at bounding box center [336, 219] width 51 height 17
checkbox input "true"
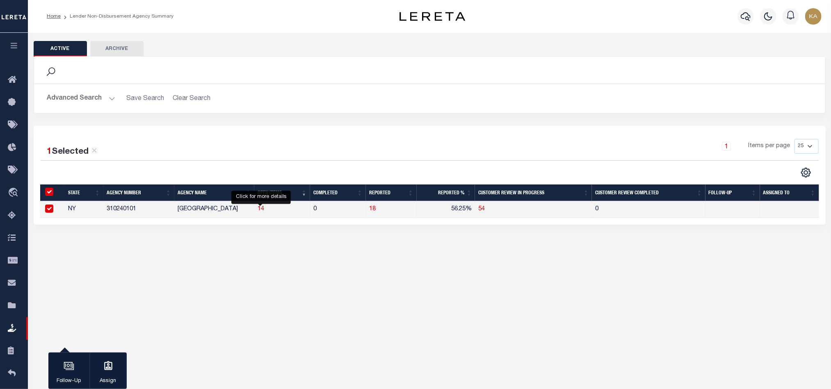
click at [261, 209] on span "14" at bounding box center [260, 209] width 7 height 6
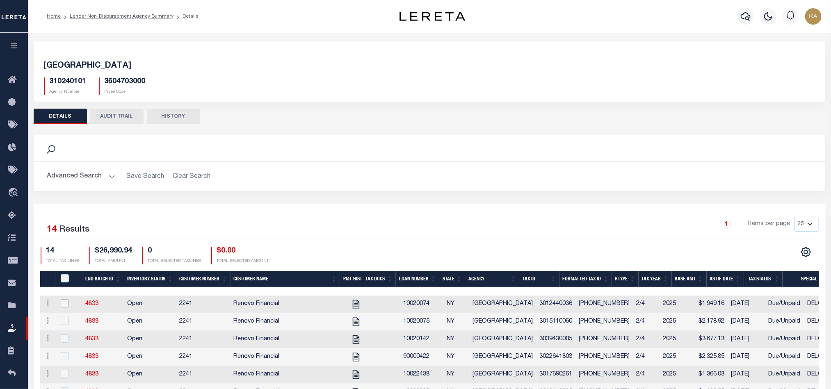
click at [61, 306] on input "checkbox" at bounding box center [65, 303] width 8 height 8
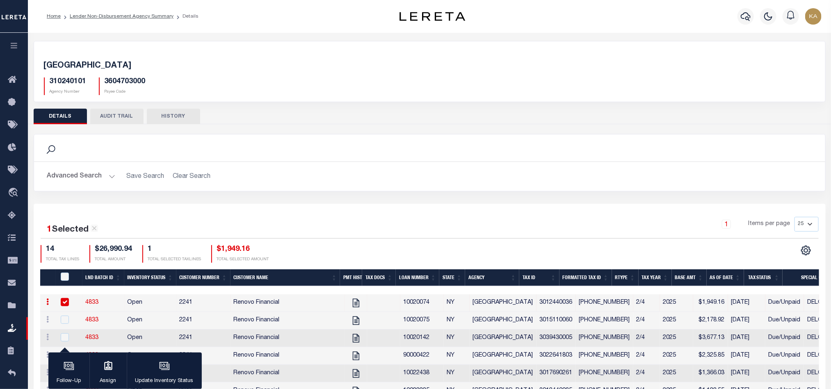
click at [537, 304] on td "3012440036" at bounding box center [555, 303] width 39 height 18
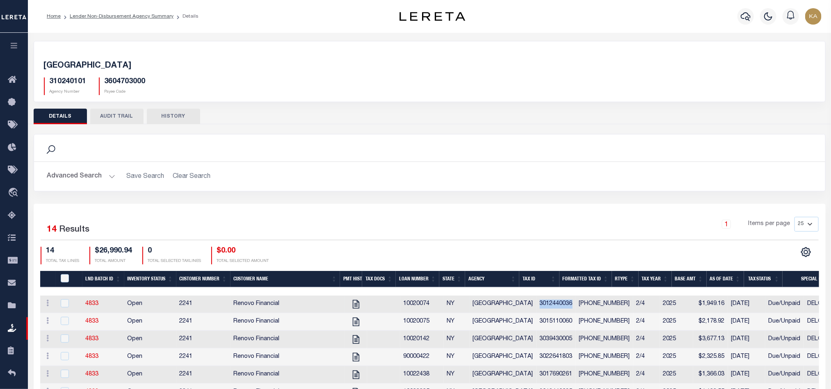
click at [537, 304] on td "3012440036" at bounding box center [555, 305] width 39 height 18
checkbox input "true"
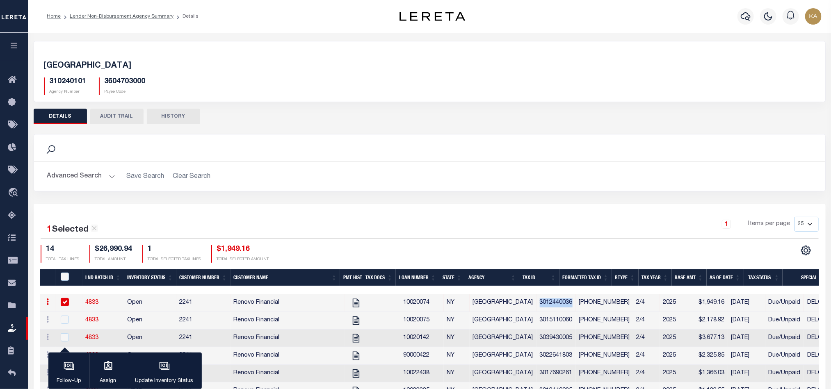
copy td "3012440036"
click at [170, 374] on div "button" at bounding box center [164, 367] width 20 height 20
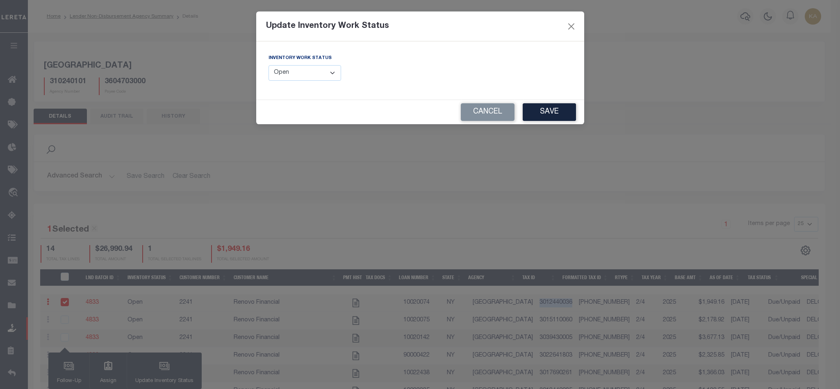
click at [291, 79] on select "--Select-- Open Completed Reported" at bounding box center [305, 73] width 73 height 16
select select "Completed"
click at [269, 66] on select "--Select-- Open Completed Reported" at bounding box center [305, 73] width 73 height 16
click at [549, 111] on button "Save" at bounding box center [549, 112] width 53 height 18
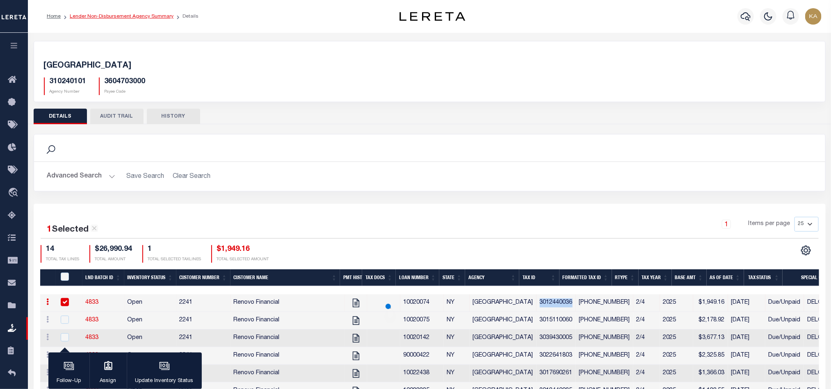
click at [121, 16] on link "Lender Non-Disbursement Agency Summary" at bounding box center [122, 16] width 104 height 5
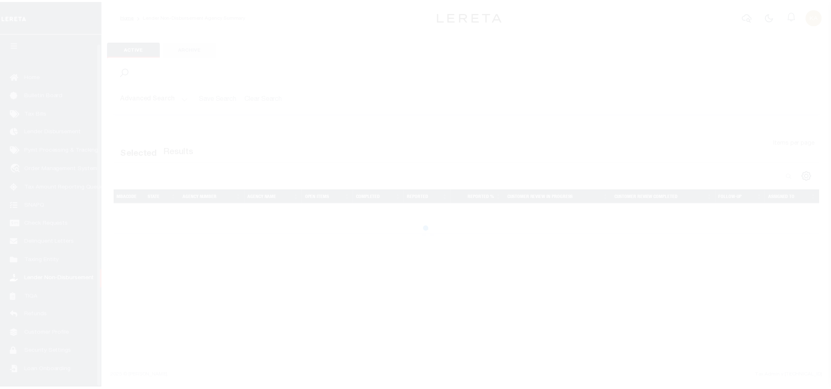
scroll to position [10, 0]
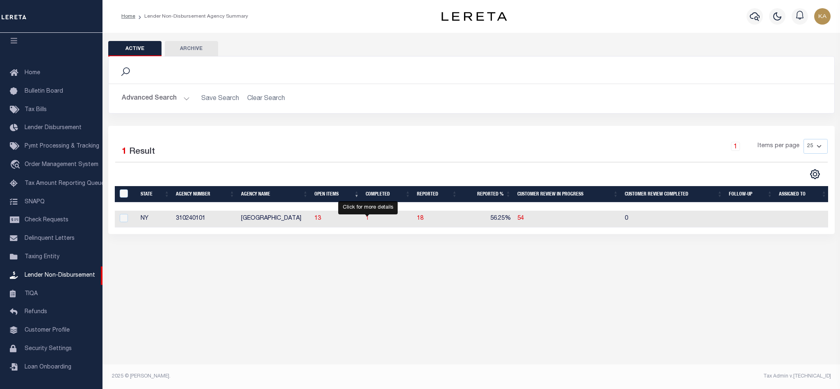
click at [368, 219] on span "1" at bounding box center [367, 219] width 3 height 6
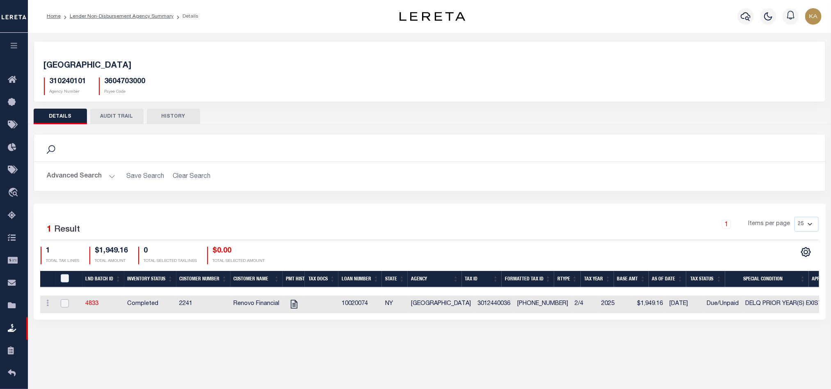
click at [63, 307] on input "checkbox" at bounding box center [65, 303] width 8 height 8
checkbox input "true"
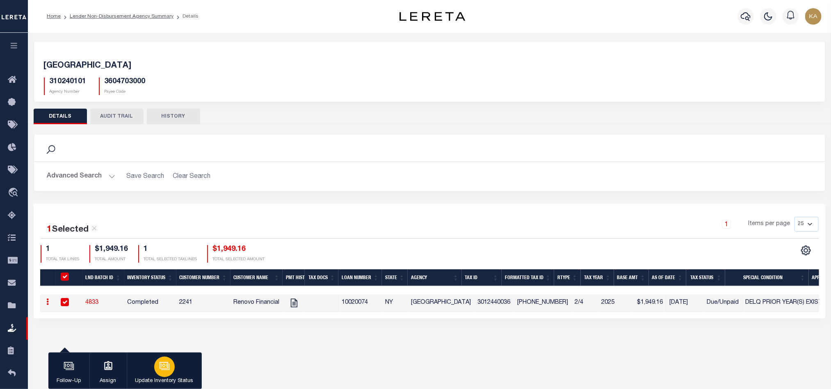
click at [151, 374] on button "Update Inventory Status" at bounding box center [164, 371] width 75 height 37
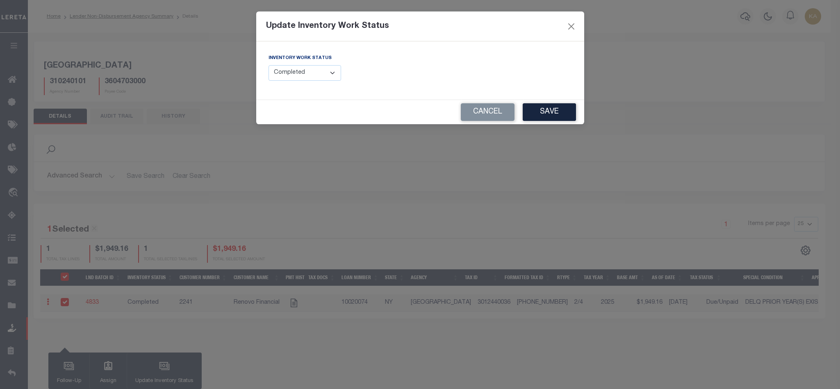
click at [316, 82] on div "Inventory Work Status --Select-- Open Completed Reported" at bounding box center [341, 71] width 158 height 34
click at [303, 74] on select "--Select-- Open Completed Reported" at bounding box center [305, 73] width 73 height 16
select select "Reported"
click at [269, 66] on select "--Select-- Open Completed Reported" at bounding box center [305, 73] width 73 height 16
click at [457, 71] on input "text" at bounding box center [499, 73] width 146 height 16
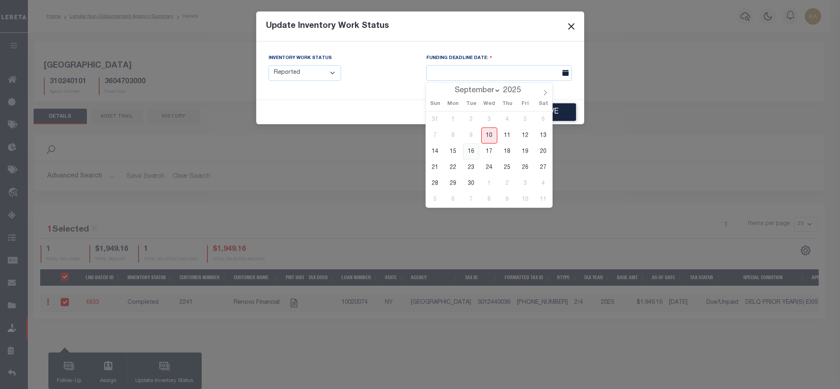
click at [475, 153] on span "16" at bounding box center [471, 151] width 16 height 16
type input "[DATE]"
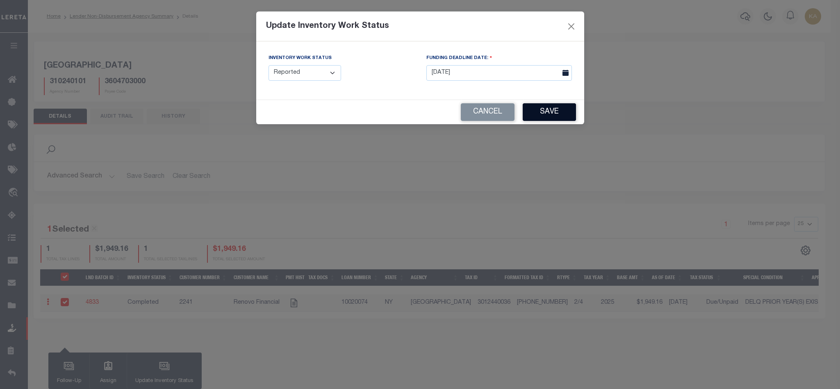
click at [550, 116] on button "Save" at bounding box center [549, 112] width 53 height 18
